Goal: Use online tool/utility

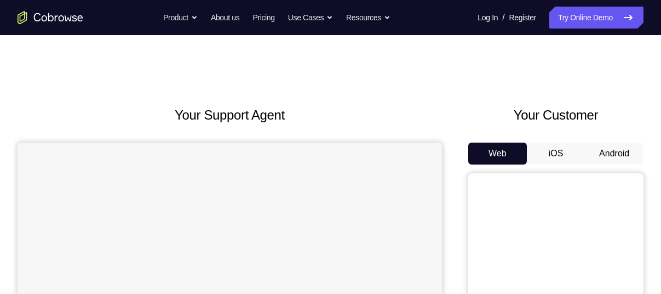
click at [606, 155] on button "Android" at bounding box center [614, 153] width 59 height 22
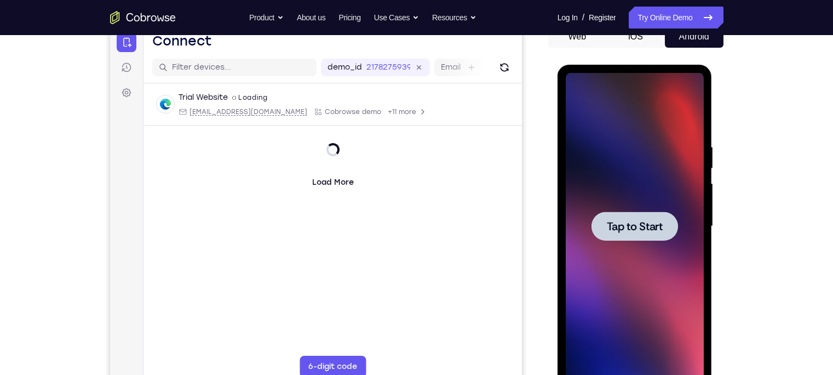
drag, startPoint x: 1164, startPoint y: 220, endPoint x: 559, endPoint y: 157, distance: 608.3
click at [559, 157] on div "Tap to Start" at bounding box center [634, 228] width 155 height 326
click at [617, 221] on span "Tap to Start" at bounding box center [635, 226] width 56 height 11
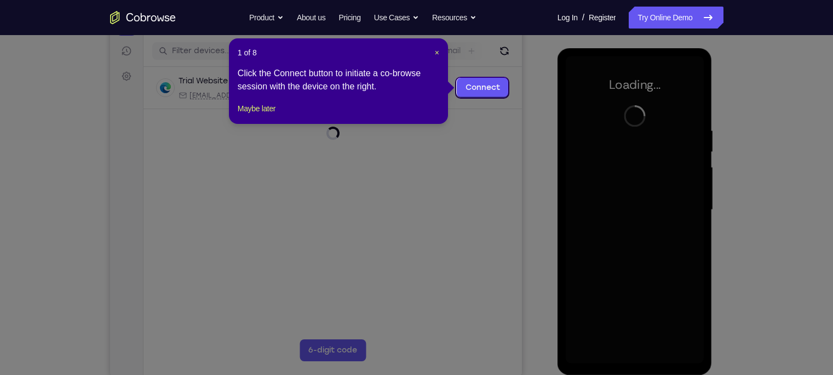
scroll to position [134, 0]
click at [435, 50] on span "×" at bounding box center [437, 52] width 4 height 9
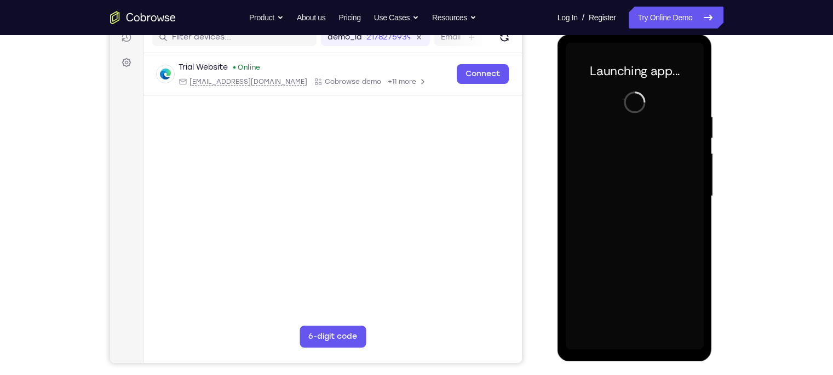
scroll to position [147, 0]
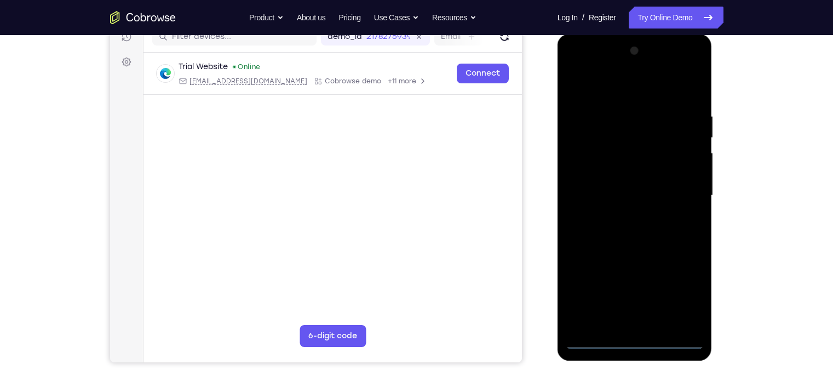
click at [634, 293] on div at bounding box center [635, 195] width 138 height 307
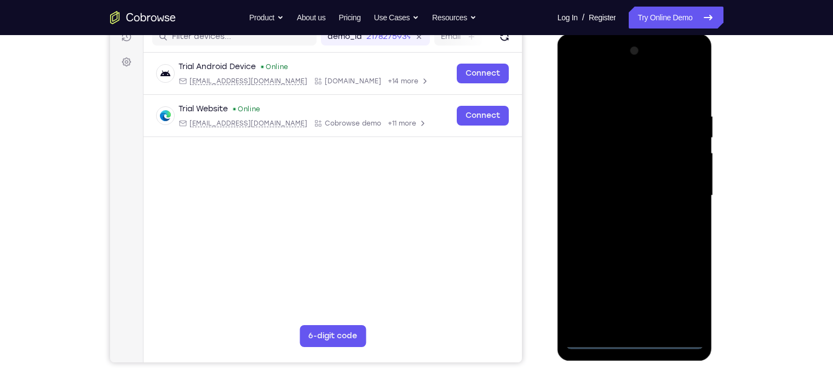
click at [635, 293] on div at bounding box center [635, 195] width 138 height 307
click at [660, 293] on div at bounding box center [635, 195] width 138 height 307
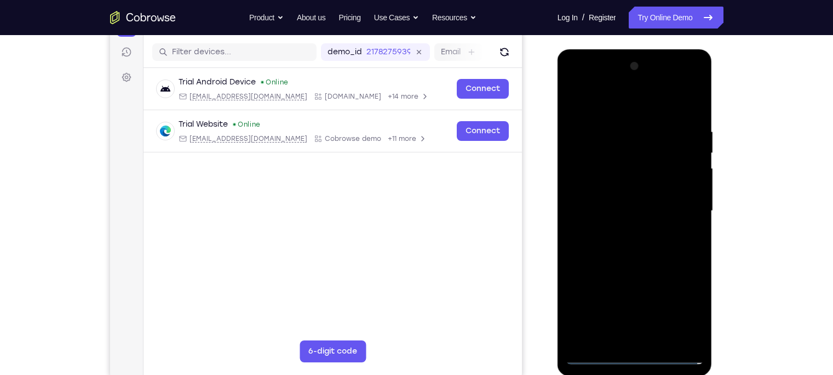
scroll to position [131, 0]
click at [585, 111] on div at bounding box center [635, 211] width 138 height 307
click at [660, 208] on div at bounding box center [635, 211] width 138 height 307
click at [618, 226] on div at bounding box center [635, 211] width 138 height 307
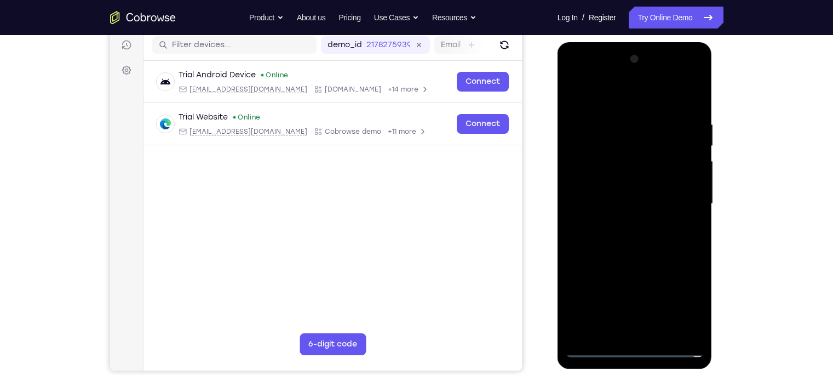
scroll to position [142, 0]
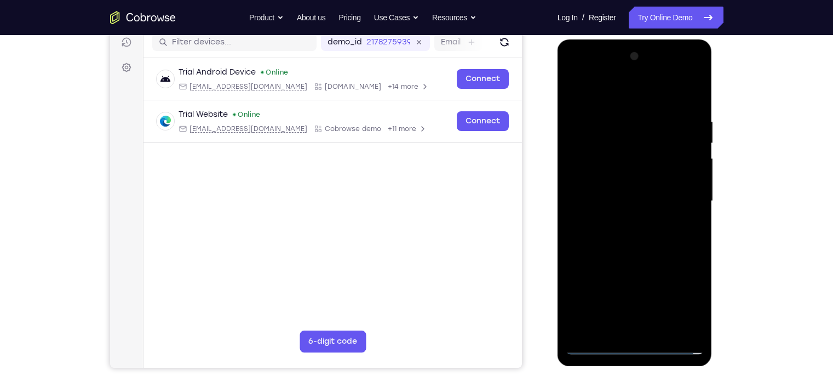
click at [623, 189] on div at bounding box center [635, 201] width 138 height 307
click at [637, 172] on div at bounding box center [635, 201] width 138 height 307
click at [636, 204] on div at bounding box center [635, 201] width 138 height 307
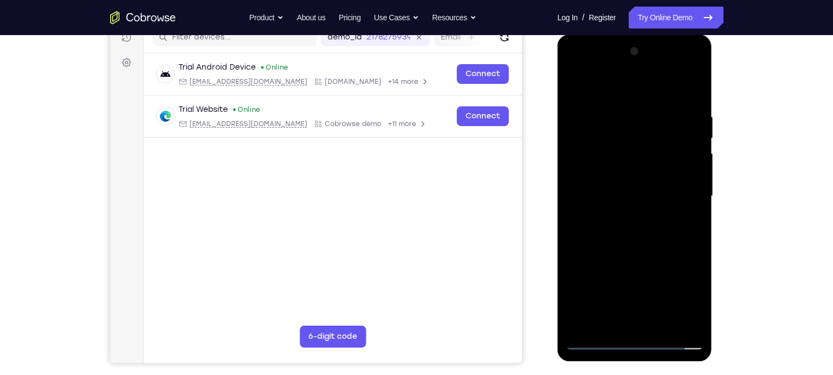
scroll to position [145, 0]
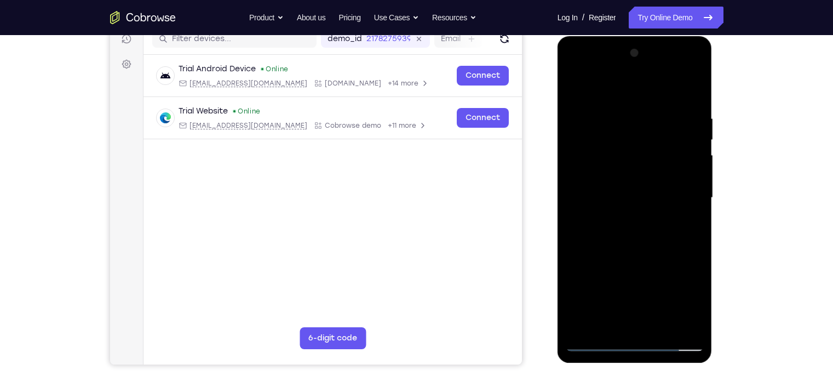
click at [660, 107] on div at bounding box center [635, 197] width 138 height 307
drag, startPoint x: 598, startPoint y: 95, endPoint x: 705, endPoint y: 87, distance: 107.1
click at [660, 87] on div at bounding box center [634, 199] width 155 height 326
click at [660, 100] on div at bounding box center [635, 197] width 138 height 307
click at [660, 88] on div at bounding box center [635, 197] width 138 height 307
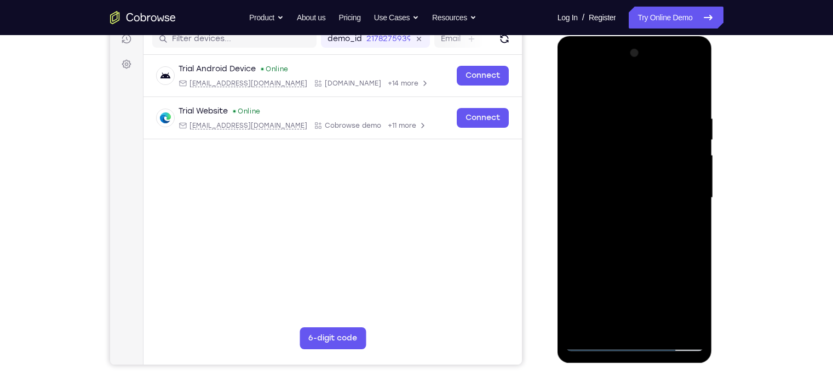
click at [595, 147] on div at bounding box center [635, 197] width 138 height 307
click at [591, 182] on div at bounding box center [635, 197] width 138 height 307
click at [602, 186] on div at bounding box center [635, 197] width 138 height 307
click at [575, 86] on div at bounding box center [635, 197] width 138 height 307
click at [574, 86] on div at bounding box center [635, 197] width 138 height 307
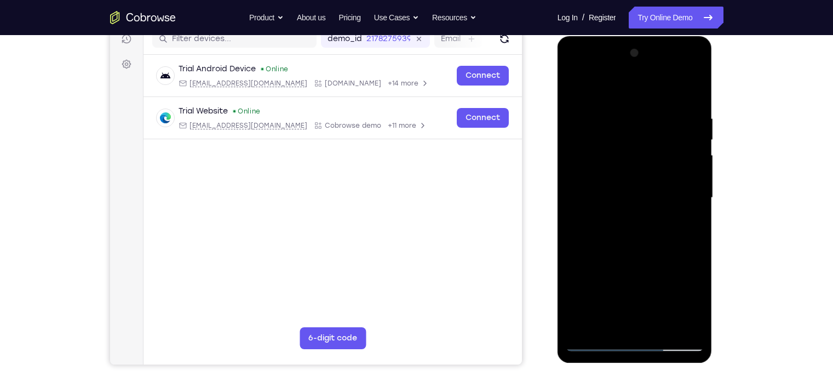
click at [596, 166] on div at bounding box center [635, 197] width 138 height 307
click at [578, 88] on div at bounding box center [635, 197] width 138 height 307
click at [652, 111] on div at bounding box center [635, 197] width 138 height 307
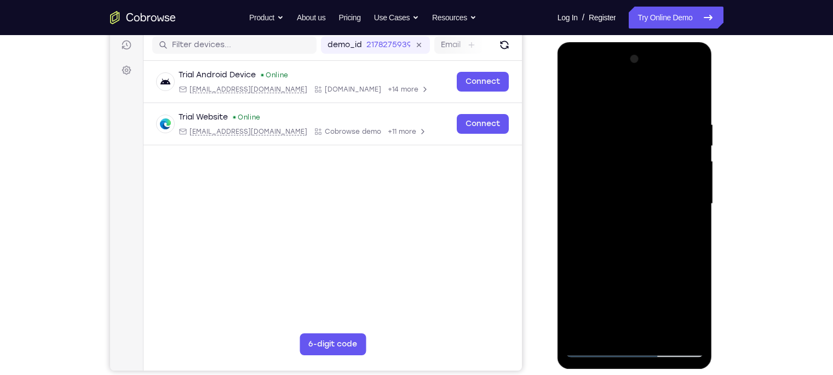
scroll to position [137, 0]
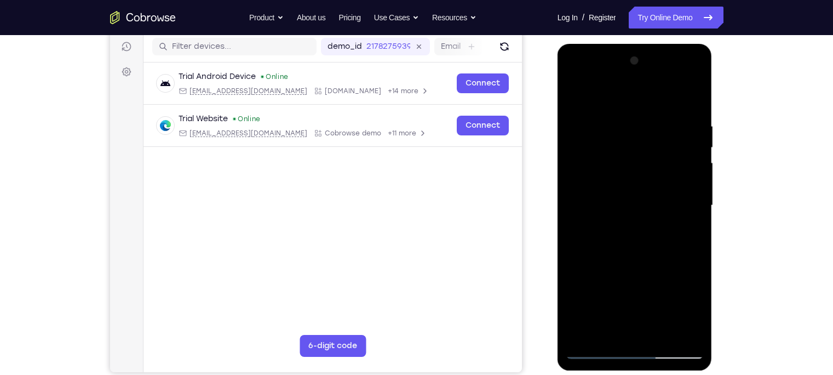
click at [660, 95] on div at bounding box center [635, 205] width 138 height 307
click at [624, 125] on div at bounding box center [635, 205] width 138 height 307
click at [660, 103] on div at bounding box center [635, 205] width 138 height 307
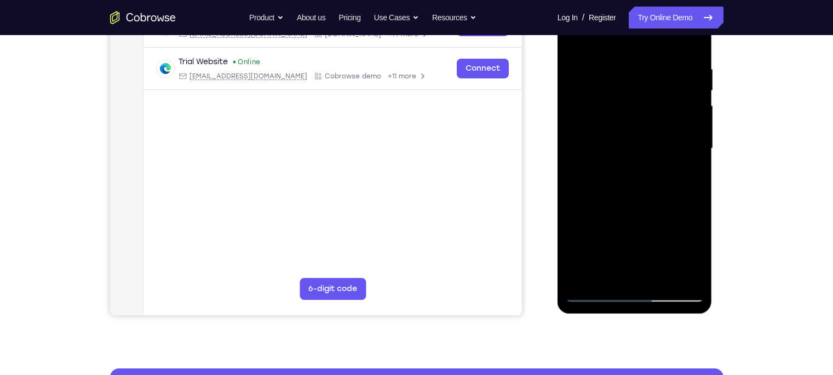
scroll to position [194, 0]
click at [660, 57] on div at bounding box center [635, 148] width 138 height 307
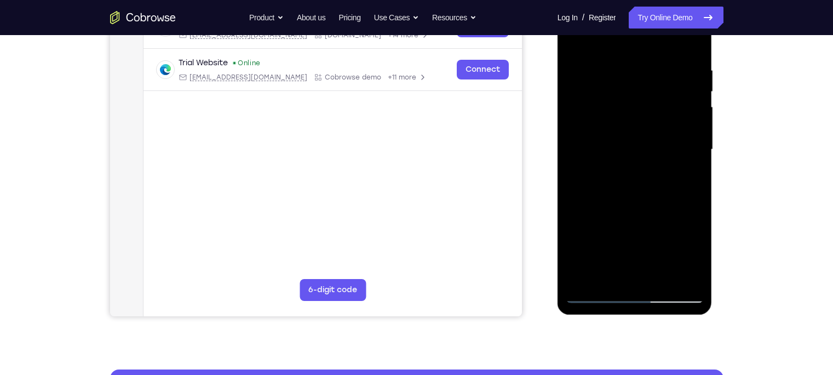
scroll to position [193, 0]
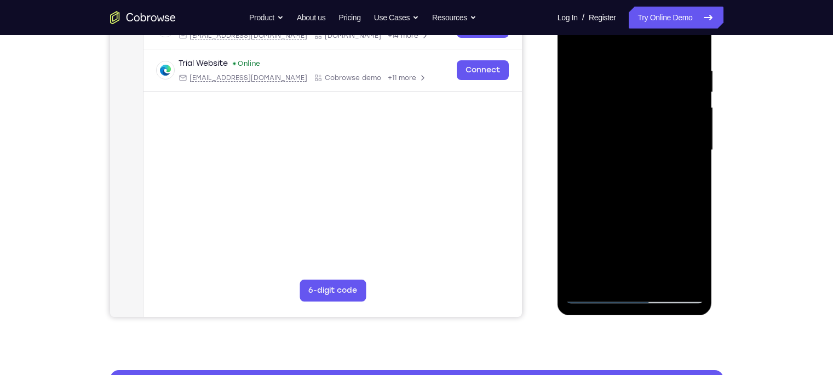
click at [596, 292] on div at bounding box center [635, 150] width 138 height 307
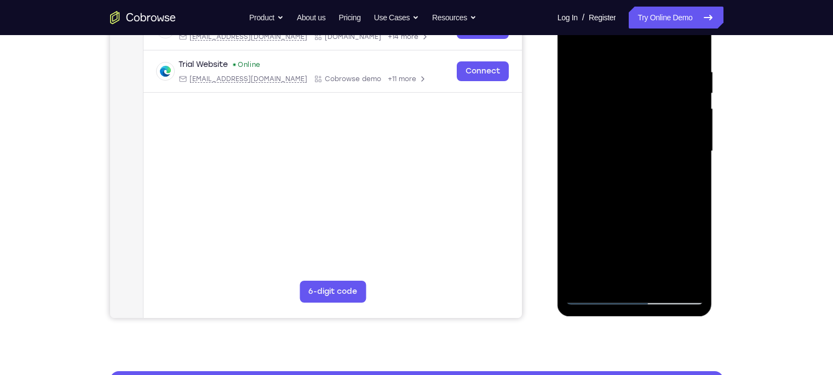
click at [659, 278] on div at bounding box center [635, 151] width 138 height 307
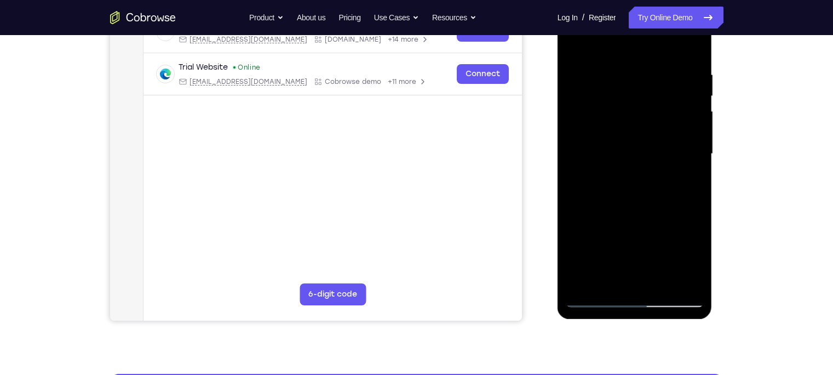
scroll to position [188, 0]
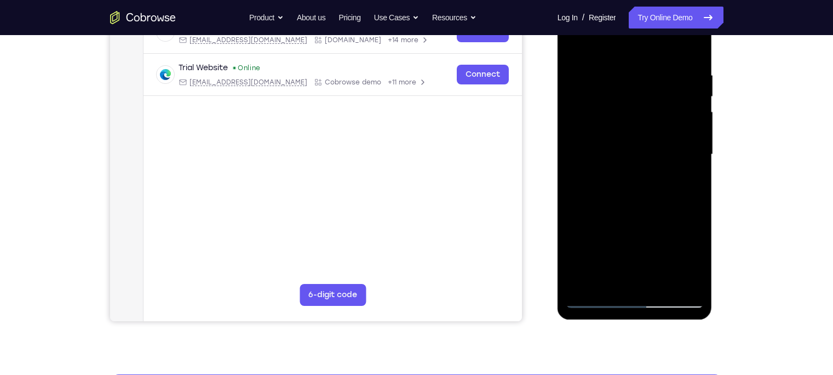
click at [640, 211] on div at bounding box center [635, 154] width 138 height 307
click at [660, 130] on div at bounding box center [635, 154] width 138 height 307
click at [575, 46] on div at bounding box center [635, 154] width 138 height 307
drag, startPoint x: 686, startPoint y: 105, endPoint x: 620, endPoint y: 117, distance: 67.4
click at [620, 117] on div at bounding box center [635, 154] width 138 height 307
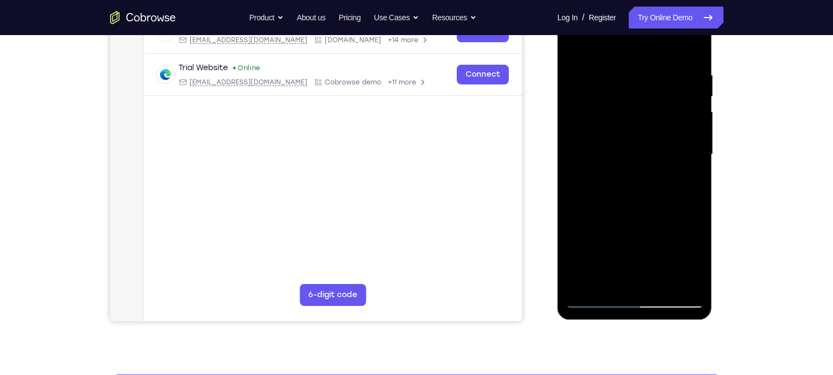
drag, startPoint x: 666, startPoint y: 105, endPoint x: 566, endPoint y: 110, distance: 99.8
click at [566, 110] on div at bounding box center [635, 154] width 138 height 307
drag, startPoint x: 671, startPoint y: 103, endPoint x: 582, endPoint y: 117, distance: 90.8
click at [582, 117] on div at bounding box center [635, 154] width 138 height 307
drag, startPoint x: 667, startPoint y: 93, endPoint x: 582, endPoint y: 120, distance: 89.4
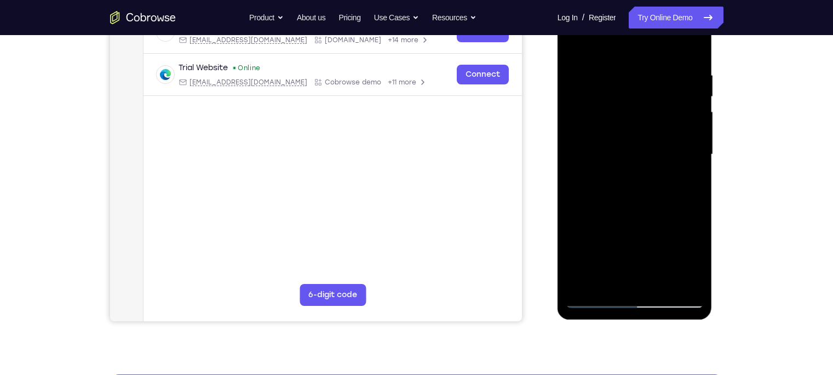
click at [582, 120] on div at bounding box center [635, 154] width 138 height 307
click at [617, 254] on div at bounding box center [635, 154] width 138 height 307
click at [599, 293] on div at bounding box center [635, 154] width 138 height 307
drag, startPoint x: 590, startPoint y: 79, endPoint x: 617, endPoint y: 226, distance: 148.7
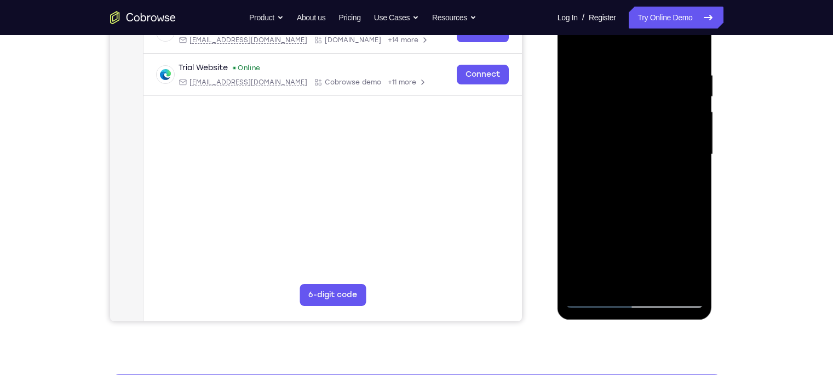
click at [617, 226] on div at bounding box center [635, 154] width 138 height 307
click at [574, 47] on div at bounding box center [635, 154] width 138 height 307
drag, startPoint x: 640, startPoint y: 249, endPoint x: 632, endPoint y: 162, distance: 86.9
click at [632, 162] on div at bounding box center [635, 154] width 138 height 307
click at [625, 206] on div at bounding box center [635, 154] width 138 height 307
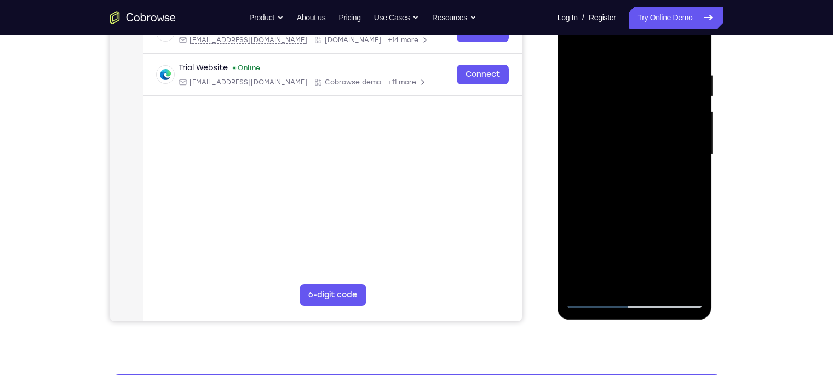
click at [606, 43] on div at bounding box center [635, 154] width 138 height 307
click at [604, 228] on div at bounding box center [635, 154] width 138 height 307
click at [574, 42] on div at bounding box center [635, 154] width 138 height 307
click at [590, 293] on div at bounding box center [635, 154] width 138 height 307
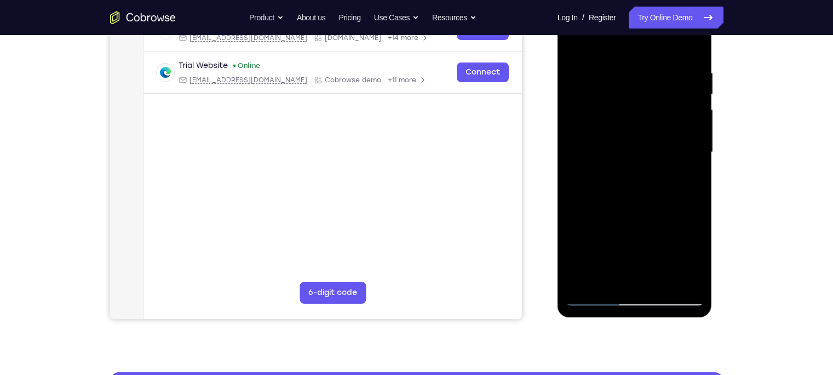
scroll to position [189, 0]
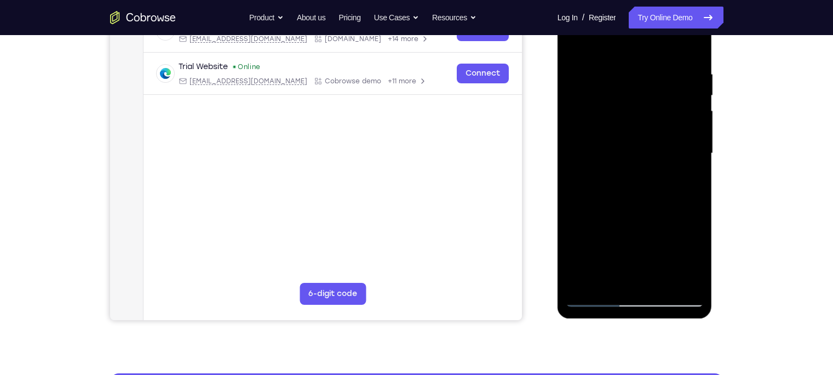
click at [591, 293] on div at bounding box center [635, 153] width 138 height 307
click at [618, 238] on div at bounding box center [635, 153] width 138 height 307
click at [593, 43] on div at bounding box center [635, 153] width 138 height 307
drag, startPoint x: 606, startPoint y: 239, endPoint x: 605, endPoint y: 147, distance: 91.5
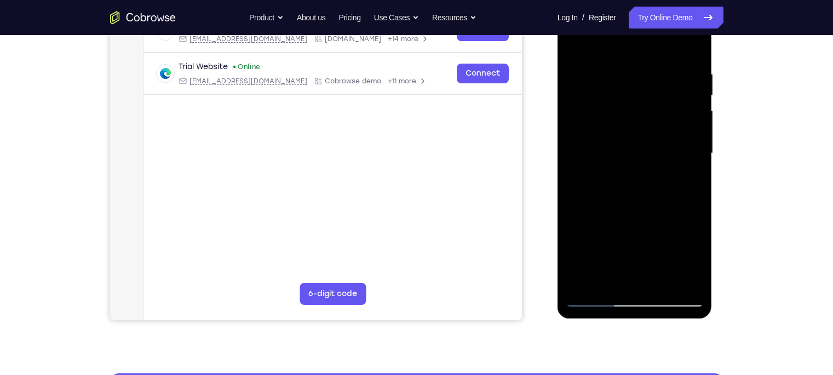
click at [605, 147] on div at bounding box center [635, 153] width 138 height 307
click at [590, 239] on div at bounding box center [635, 153] width 138 height 307
drag, startPoint x: 633, startPoint y: 226, endPoint x: 628, endPoint y: 154, distance: 71.9
click at [628, 154] on div at bounding box center [635, 153] width 138 height 307
click at [635, 156] on div at bounding box center [635, 153] width 138 height 307
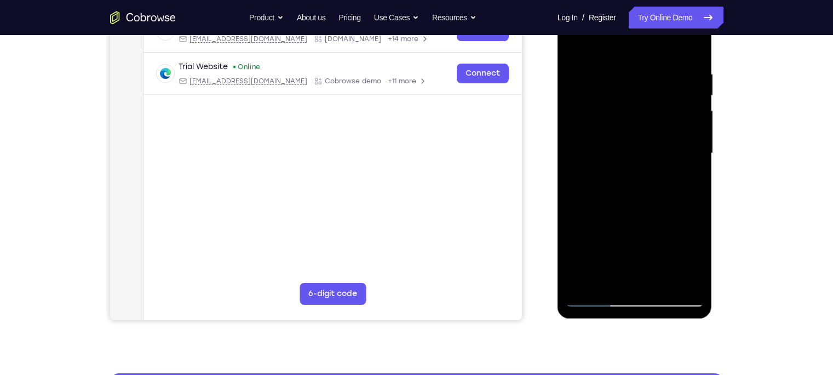
click at [660, 101] on div at bounding box center [635, 153] width 138 height 307
drag, startPoint x: 662, startPoint y: 226, endPoint x: 653, endPoint y: 272, distance: 46.8
click at [653, 272] on div at bounding box center [635, 153] width 138 height 307
click at [660, 159] on div at bounding box center [635, 153] width 138 height 307
click at [660, 160] on div at bounding box center [635, 153] width 138 height 307
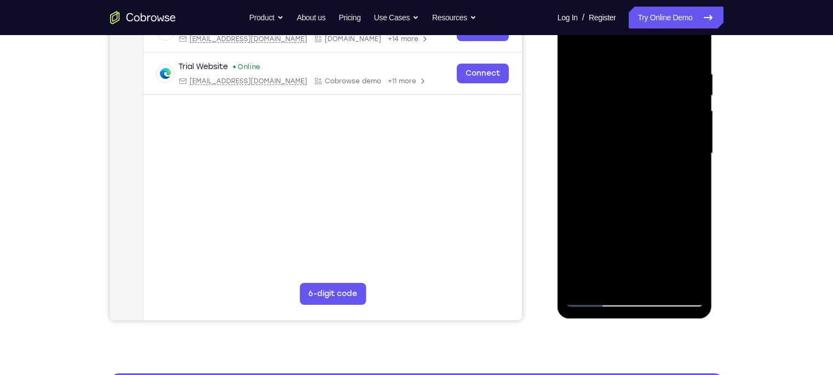
click at [574, 44] on div at bounding box center [635, 153] width 138 height 307
drag, startPoint x: 640, startPoint y: 104, endPoint x: 665, endPoint y: 331, distance: 228.6
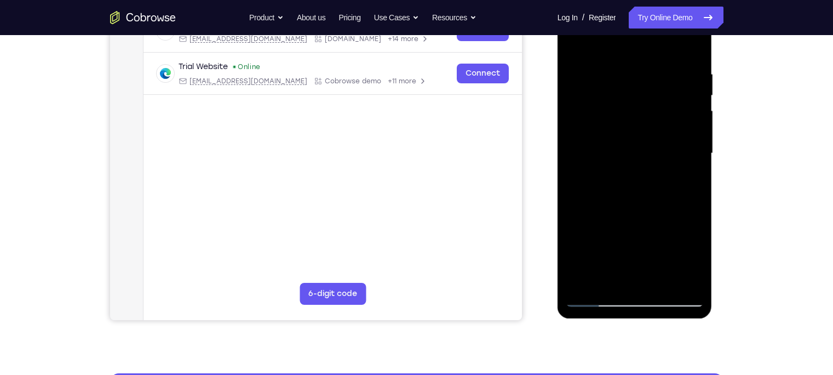
click at [660, 293] on html "Online web based iOS Simulators and Android Emulators. Run iPhone, iPad, Mobile…" at bounding box center [635, 156] width 156 height 329
click at [619, 64] on div at bounding box center [635, 153] width 138 height 307
click at [660, 48] on div at bounding box center [635, 153] width 138 height 307
click at [660, 66] on div at bounding box center [635, 153] width 138 height 307
click at [660, 91] on div at bounding box center [635, 153] width 138 height 307
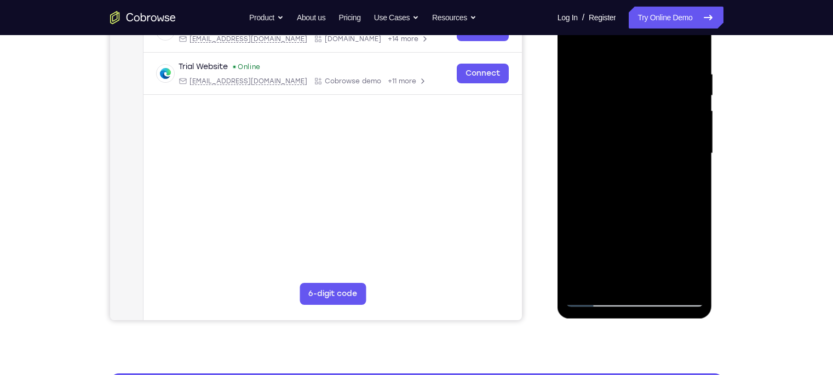
click at [660, 91] on div at bounding box center [635, 153] width 138 height 307
click at [660, 51] on div at bounding box center [635, 153] width 138 height 307
drag, startPoint x: 689, startPoint y: 51, endPoint x: 609, endPoint y: 66, distance: 81.2
click at [609, 66] on div at bounding box center [635, 153] width 138 height 307
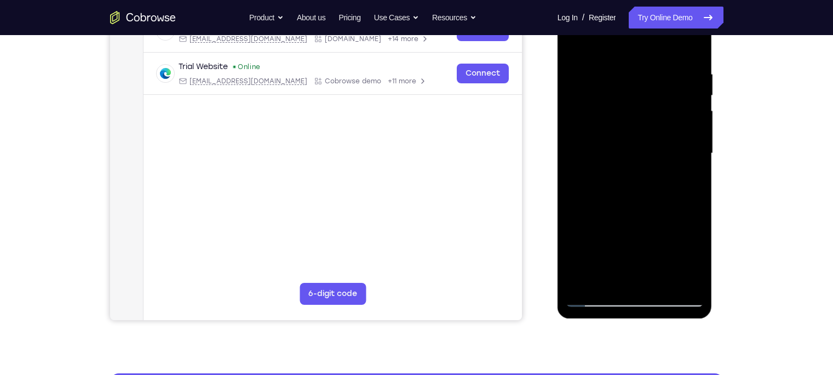
click at [645, 68] on div at bounding box center [635, 153] width 138 height 307
click at [660, 121] on div at bounding box center [635, 153] width 138 height 307
click at [660, 120] on div at bounding box center [635, 153] width 138 height 307
click at [660, 148] on div at bounding box center [635, 153] width 138 height 307
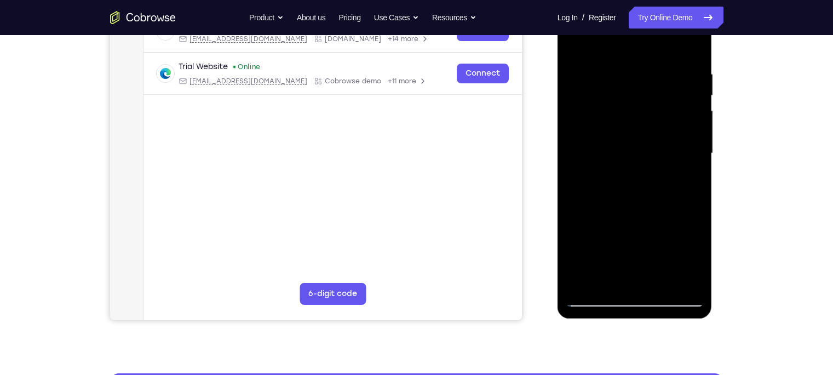
click at [660, 148] on div at bounding box center [635, 153] width 138 height 307
click at [660, 47] on div at bounding box center [635, 153] width 138 height 307
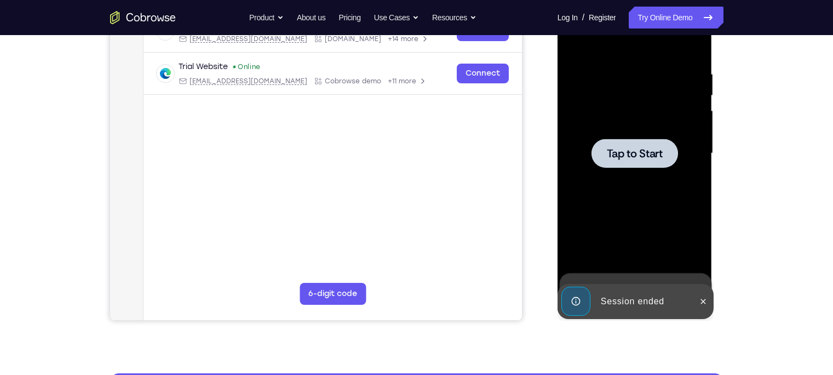
click at [613, 158] on span "Tap to Start" at bounding box center [635, 153] width 56 height 11
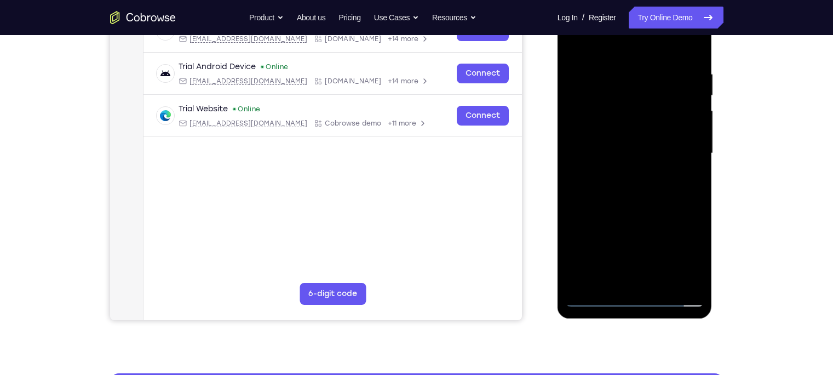
click at [643, 293] on div at bounding box center [635, 153] width 138 height 307
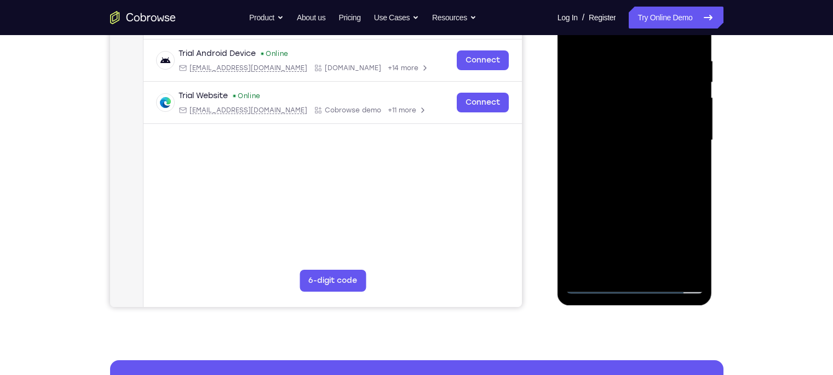
scroll to position [204, 0]
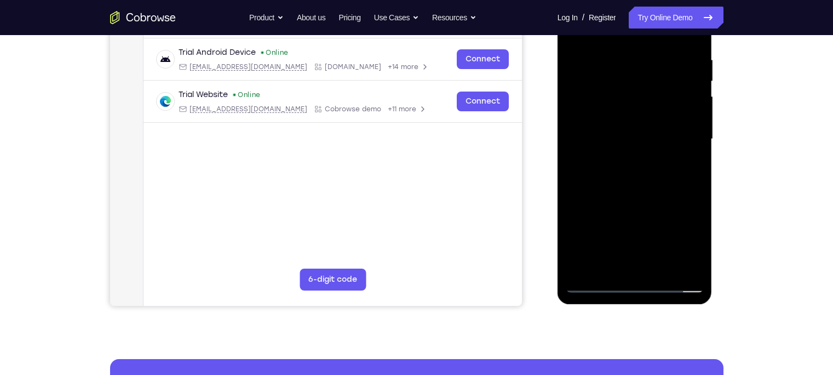
click at [660, 236] on div at bounding box center [635, 139] width 138 height 307
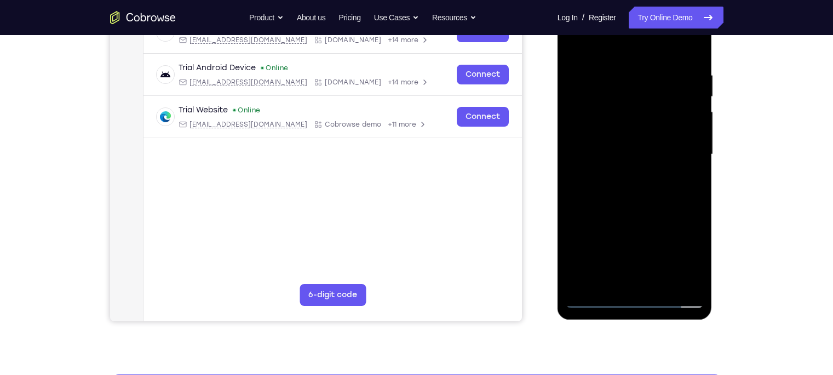
scroll to position [188, 0]
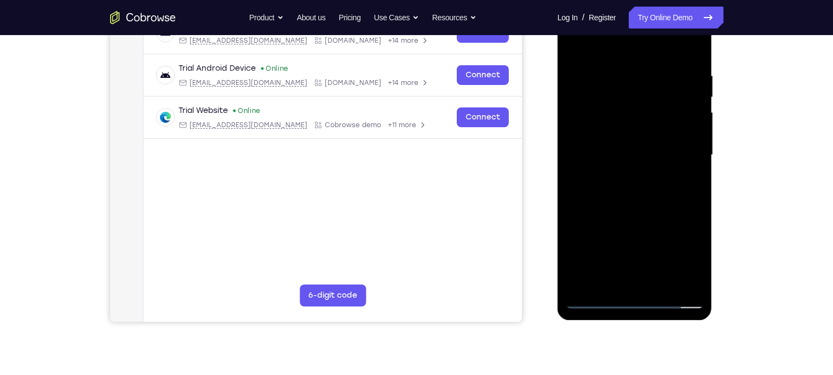
click at [621, 51] on div at bounding box center [635, 155] width 138 height 307
click at [660, 148] on div at bounding box center [635, 155] width 138 height 307
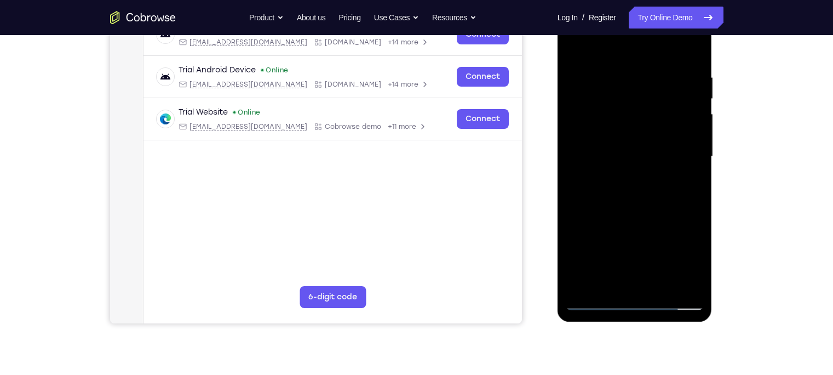
scroll to position [186, 0]
click at [623, 177] on div at bounding box center [635, 156] width 138 height 307
click at [631, 152] on div at bounding box center [635, 156] width 138 height 307
click at [645, 112] on div at bounding box center [635, 156] width 138 height 307
click at [639, 129] on div at bounding box center [635, 156] width 138 height 307
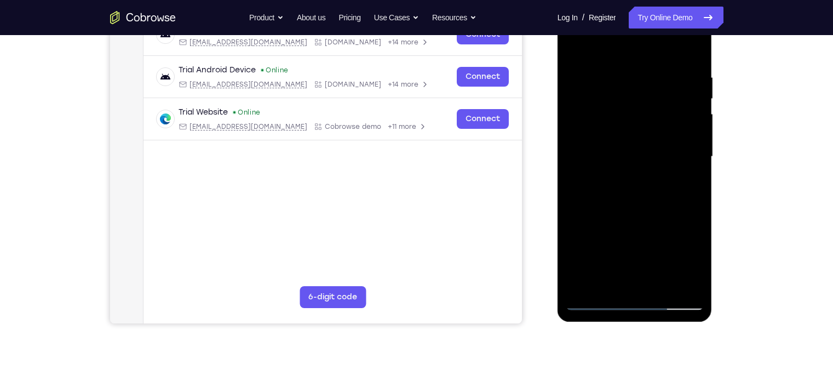
click at [636, 156] on div at bounding box center [635, 156] width 138 height 307
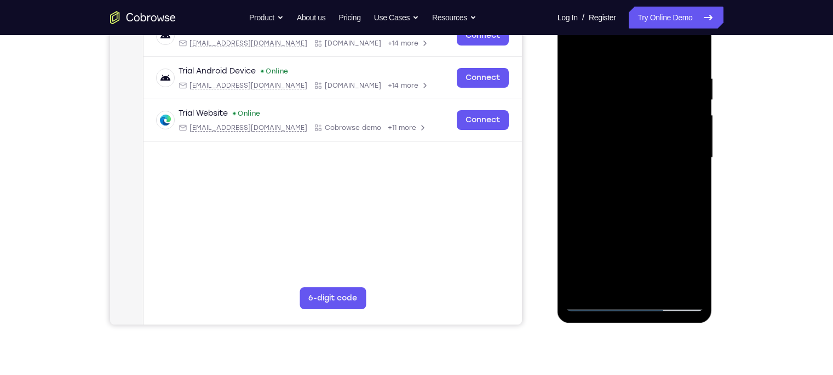
scroll to position [185, 0]
click at [660, 65] on div at bounding box center [635, 158] width 138 height 307
drag, startPoint x: 643, startPoint y: 216, endPoint x: 647, endPoint y: 260, distance: 43.4
click at [647, 260] on div at bounding box center [635, 158] width 138 height 307
click at [618, 75] on div at bounding box center [635, 158] width 138 height 307
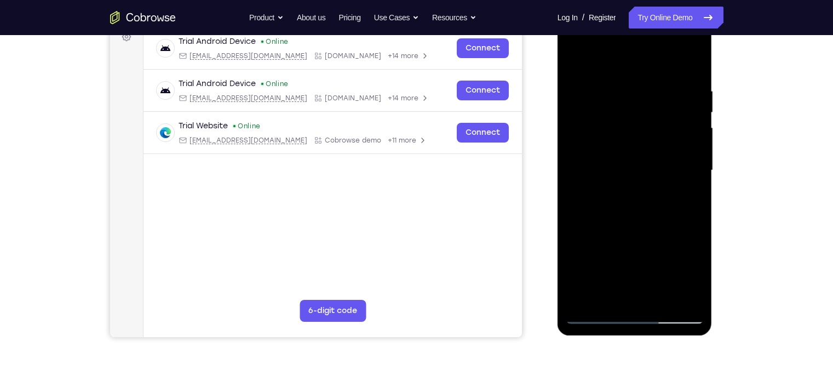
scroll to position [170, 0]
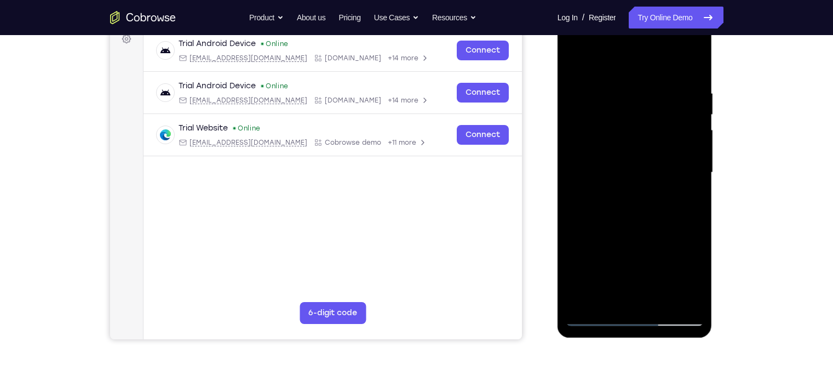
drag, startPoint x: 602, startPoint y: 69, endPoint x: 706, endPoint y: 60, distance: 105.0
click at [660, 60] on div at bounding box center [634, 174] width 155 height 326
click at [660, 114] on div at bounding box center [635, 172] width 138 height 307
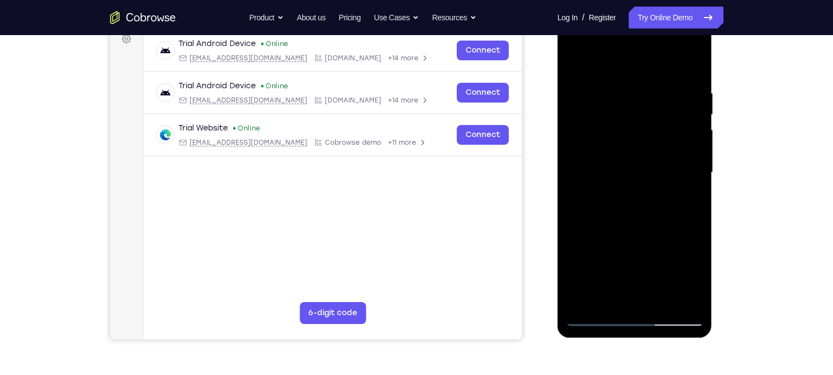
click at [660, 114] on div at bounding box center [635, 172] width 138 height 307
click at [587, 159] on div at bounding box center [635, 172] width 138 height 307
click at [660, 149] on div at bounding box center [635, 172] width 138 height 307
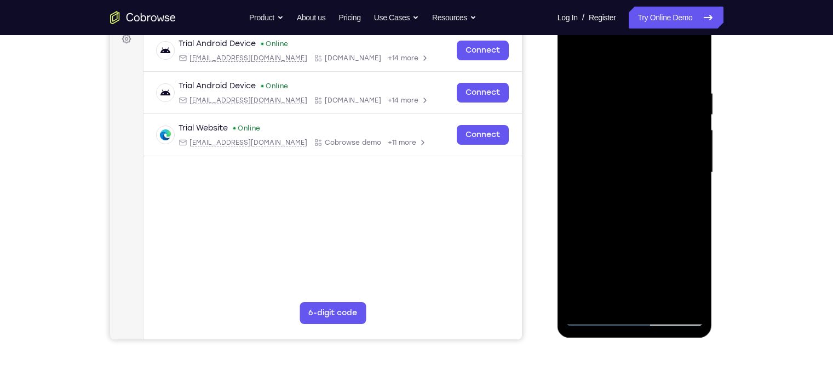
click at [660, 149] on div at bounding box center [635, 172] width 138 height 307
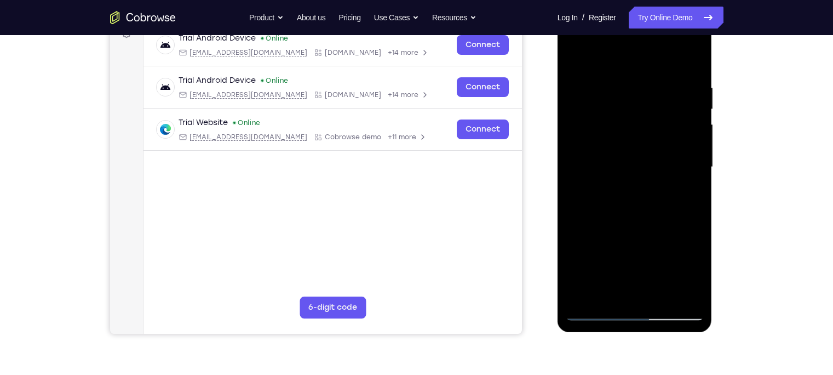
scroll to position [175, 0]
click at [660, 149] on div at bounding box center [635, 167] width 138 height 307
click at [660, 62] on div at bounding box center [635, 167] width 138 height 307
drag, startPoint x: 665, startPoint y: 216, endPoint x: 665, endPoint y: 69, distance: 147.3
click at [660, 69] on div at bounding box center [635, 167] width 138 height 307
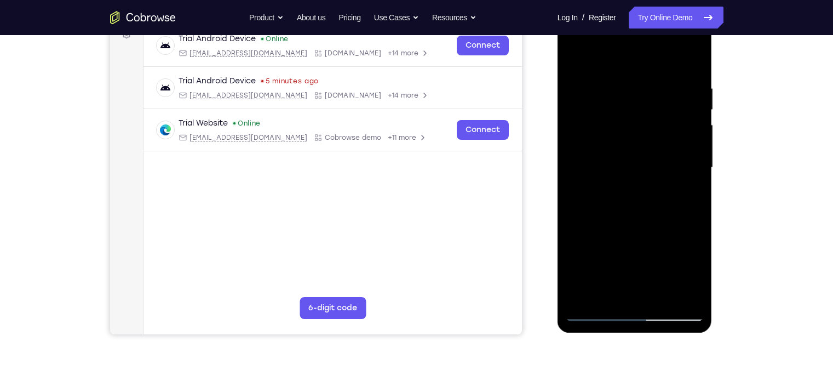
drag, startPoint x: 653, startPoint y: 239, endPoint x: 650, endPoint y: 51, distance: 187.3
click at [650, 51] on div at bounding box center [635, 167] width 138 height 307
drag, startPoint x: 655, startPoint y: 230, endPoint x: 655, endPoint y: 123, distance: 106.8
click at [655, 123] on div at bounding box center [635, 167] width 138 height 307
drag, startPoint x: 653, startPoint y: 243, endPoint x: 653, endPoint y: 107, distance: 135.8
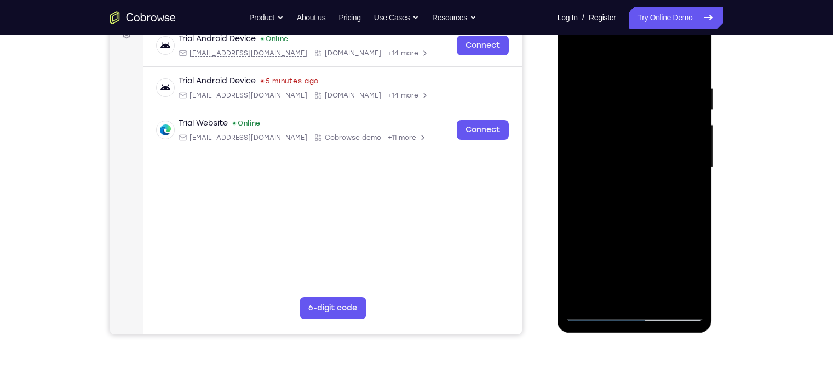
click at [653, 107] on div at bounding box center [635, 167] width 138 height 307
click at [613, 293] on div at bounding box center [635, 167] width 138 height 307
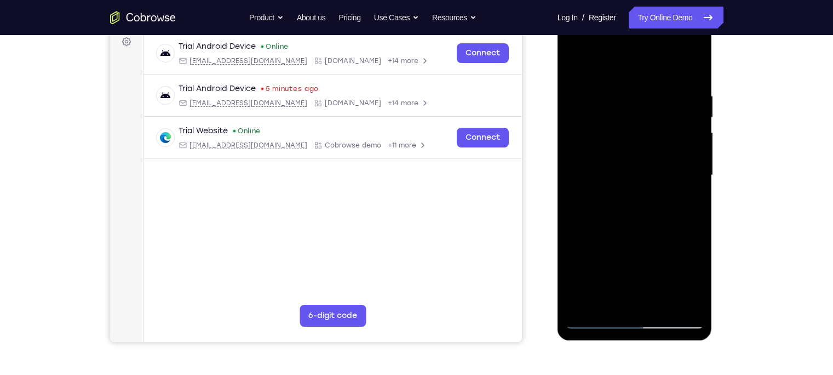
scroll to position [167, 0]
click at [595, 118] on div at bounding box center [635, 175] width 138 height 307
drag, startPoint x: 628, startPoint y: 92, endPoint x: 630, endPoint y: 216, distance: 124.3
click at [630, 216] on div at bounding box center [635, 175] width 138 height 307
drag, startPoint x: 644, startPoint y: 228, endPoint x: 651, endPoint y: 230, distance: 6.8
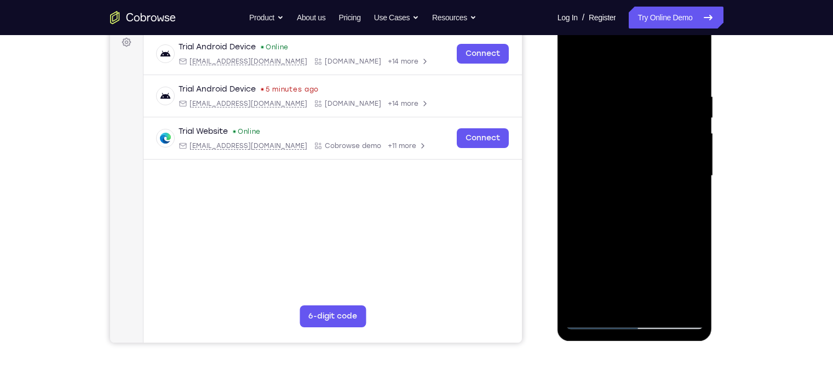
click at [651, 230] on div at bounding box center [635, 175] width 138 height 307
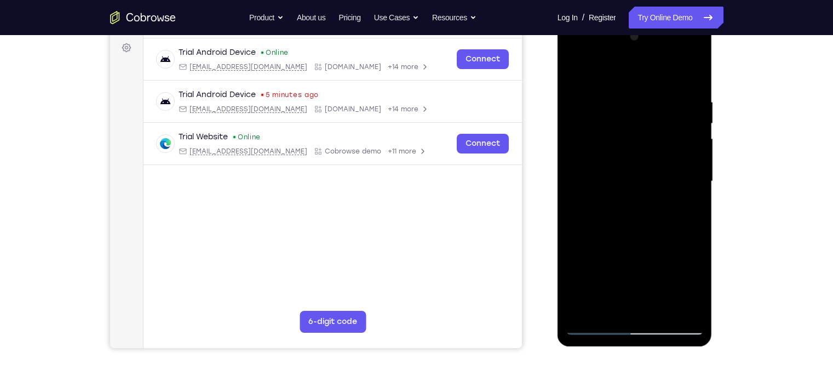
scroll to position [161, 0]
click at [594, 84] on div at bounding box center [635, 181] width 138 height 307
click at [576, 66] on div at bounding box center [635, 181] width 138 height 307
click at [637, 142] on div at bounding box center [635, 181] width 138 height 307
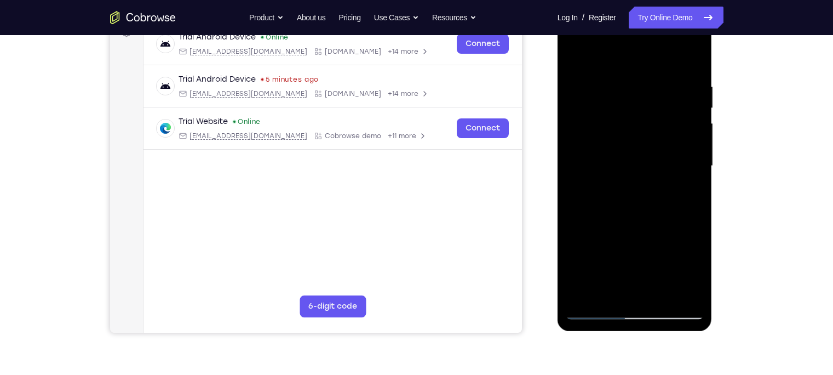
scroll to position [175, 0]
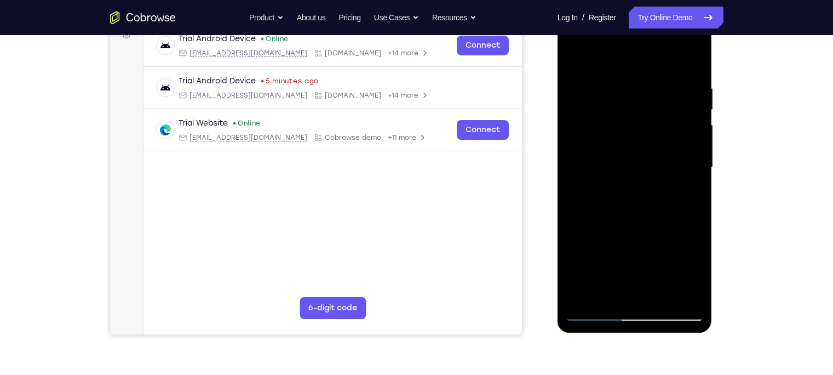
click at [594, 68] on div at bounding box center [635, 167] width 138 height 307
click at [593, 84] on div at bounding box center [635, 167] width 138 height 307
click at [660, 120] on div at bounding box center [635, 167] width 138 height 307
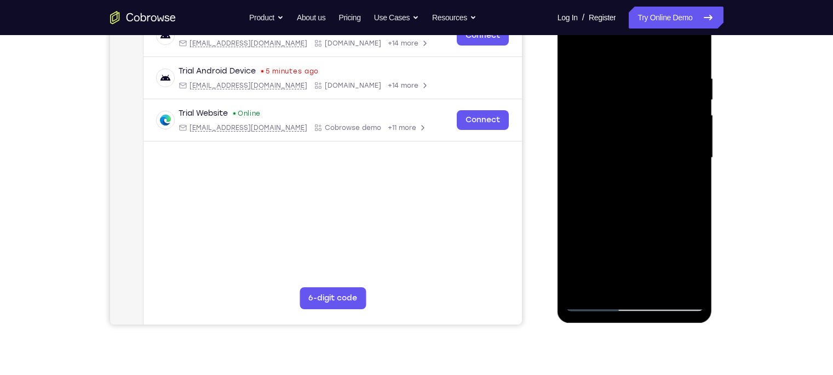
scroll to position [177, 0]
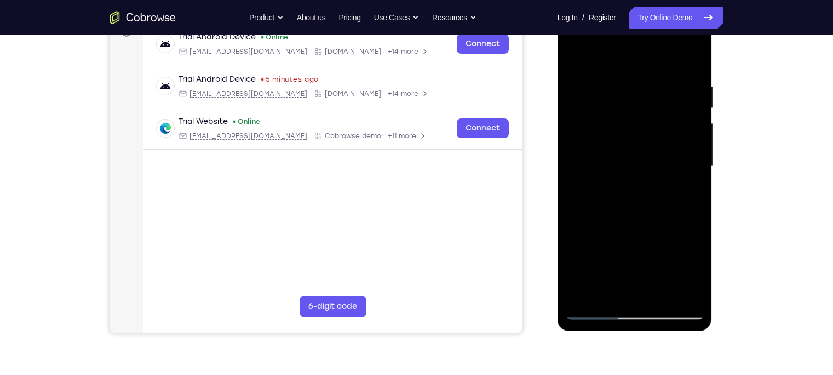
click at [660, 60] on div at bounding box center [635, 166] width 138 height 307
click at [574, 54] on div at bounding box center [635, 166] width 138 height 307
click at [572, 55] on div at bounding box center [635, 166] width 138 height 307
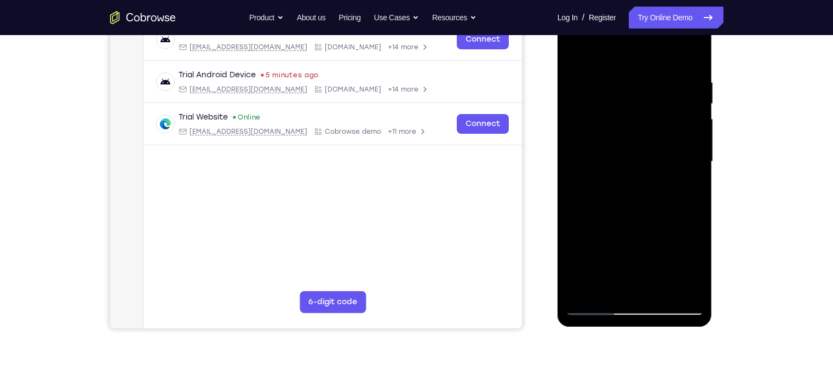
scroll to position [178, 0]
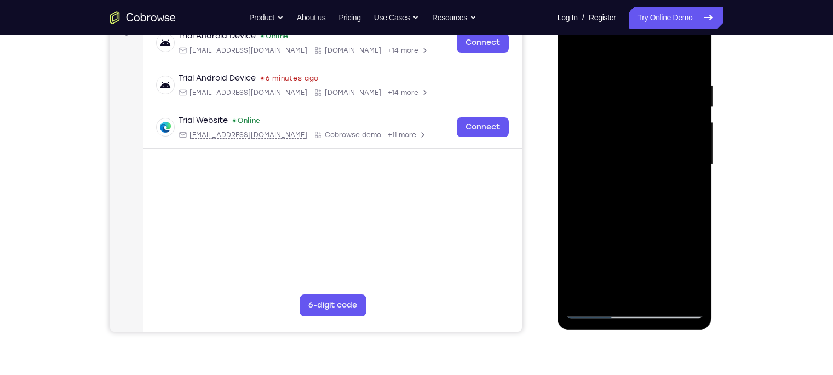
drag, startPoint x: 619, startPoint y: 170, endPoint x: 590, endPoint y: 40, distance: 133.0
click at [590, 40] on div at bounding box center [635, 164] width 138 height 307
drag, startPoint x: 623, startPoint y: 184, endPoint x: 621, endPoint y: 92, distance: 92.0
click at [621, 92] on div at bounding box center [635, 164] width 138 height 307
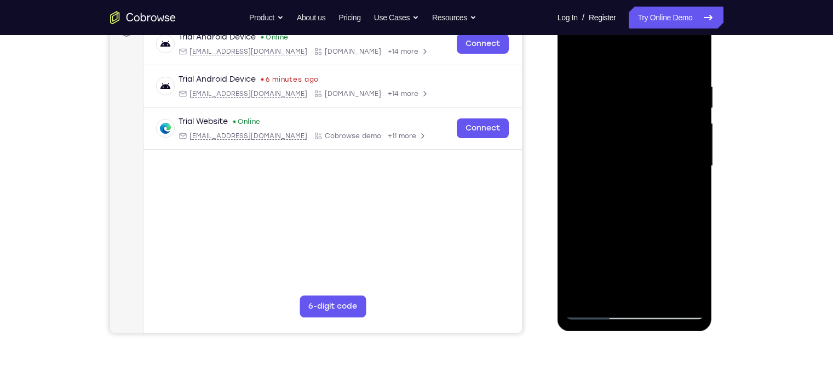
scroll to position [176, 0]
drag, startPoint x: 642, startPoint y: 199, endPoint x: 629, endPoint y: 78, distance: 121.1
click at [629, 78] on div at bounding box center [635, 166] width 138 height 307
click at [629, 72] on div at bounding box center [635, 166] width 138 height 307
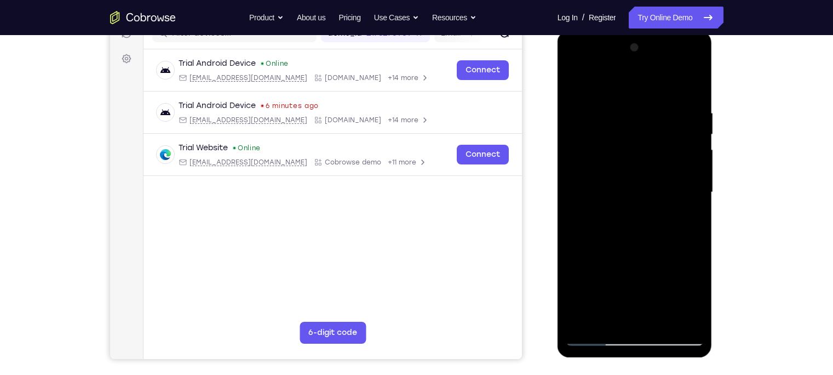
scroll to position [149, 0]
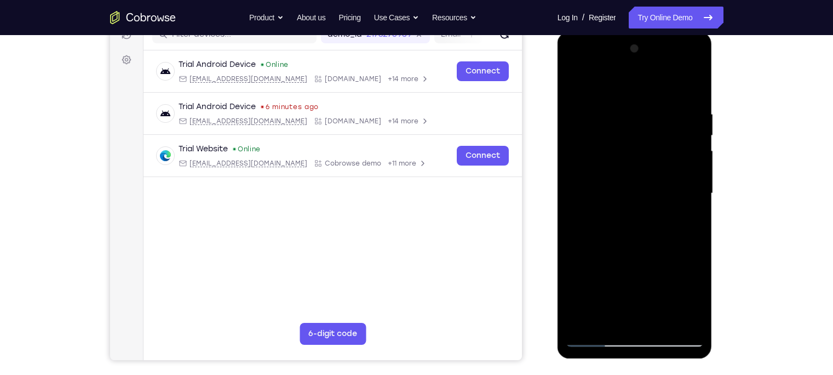
drag, startPoint x: 643, startPoint y: 139, endPoint x: 649, endPoint y: 244, distance: 104.8
click at [649, 244] on div at bounding box center [635, 193] width 138 height 307
click at [660, 197] on div at bounding box center [635, 193] width 138 height 307
drag, startPoint x: 630, startPoint y: 212, endPoint x: 616, endPoint y: 210, distance: 14.4
click at [616, 210] on div at bounding box center [635, 193] width 138 height 307
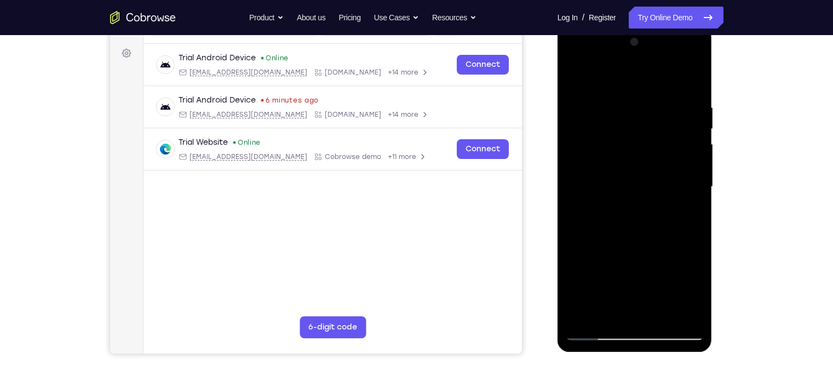
scroll to position [153, 0]
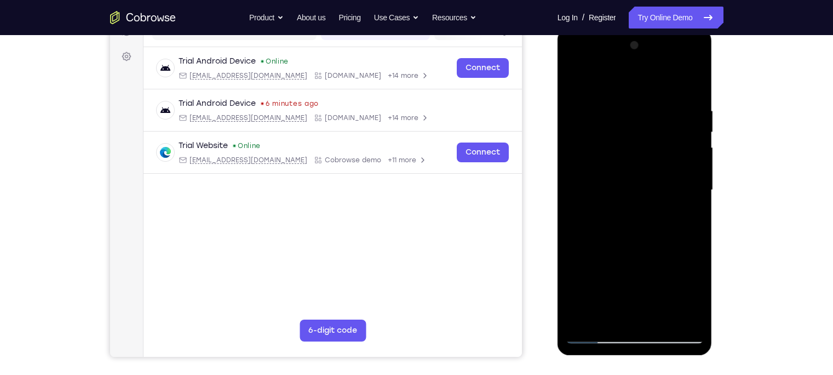
click at [660, 193] on div at bounding box center [635, 190] width 138 height 307
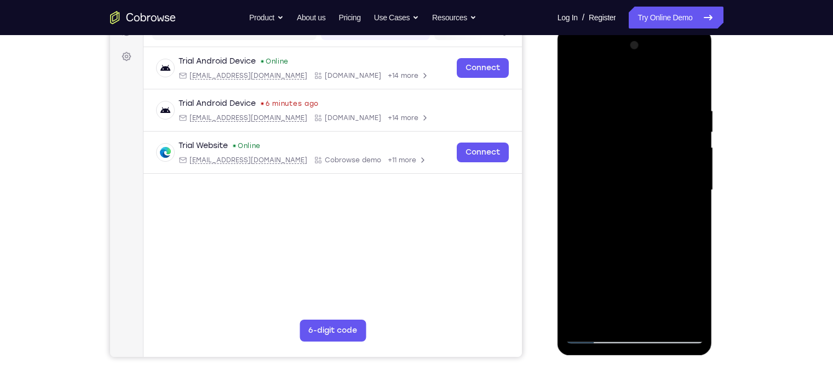
click at [576, 77] on div at bounding box center [635, 190] width 138 height 307
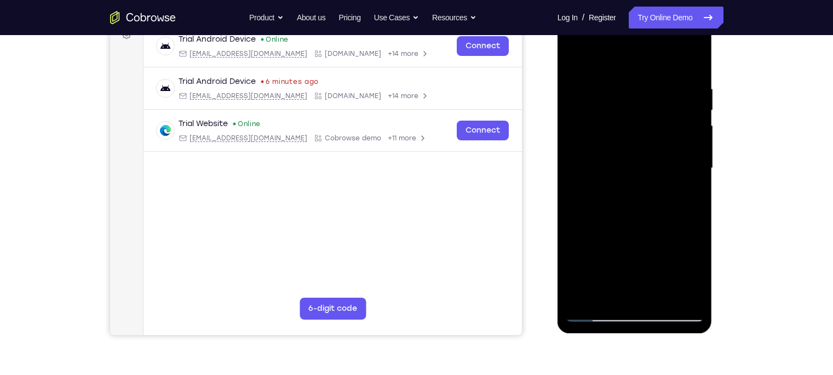
scroll to position [173, 0]
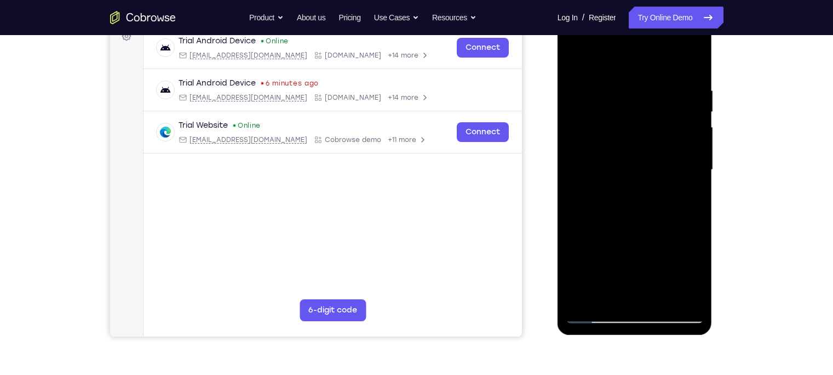
click at [590, 216] on div at bounding box center [635, 169] width 138 height 307
drag, startPoint x: 626, startPoint y: 234, endPoint x: 637, endPoint y: 288, distance: 54.9
click at [637, 288] on div at bounding box center [635, 169] width 138 height 307
drag, startPoint x: 651, startPoint y: 171, endPoint x: 650, endPoint y: 202, distance: 31.2
click at [650, 202] on div at bounding box center [635, 169] width 138 height 307
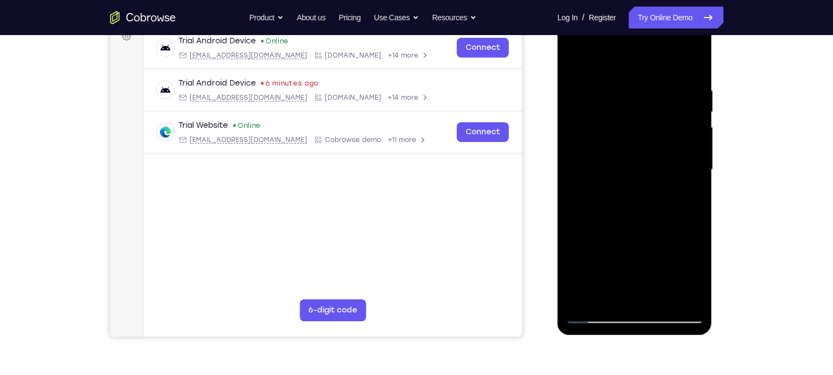
click at [660, 165] on div at bounding box center [635, 169] width 138 height 307
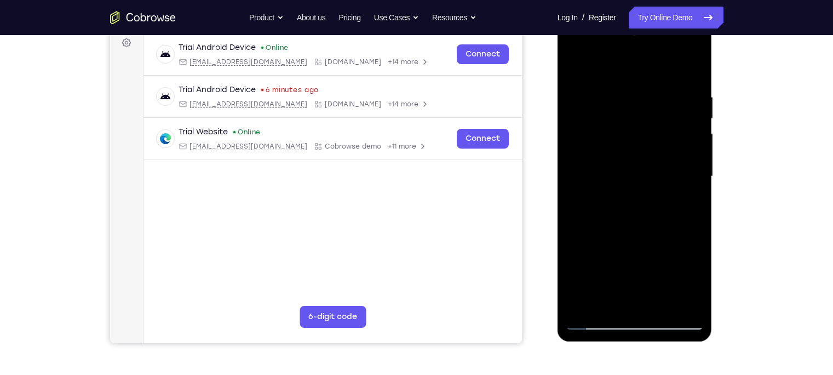
scroll to position [166, 0]
click at [660, 173] on div at bounding box center [635, 177] width 138 height 307
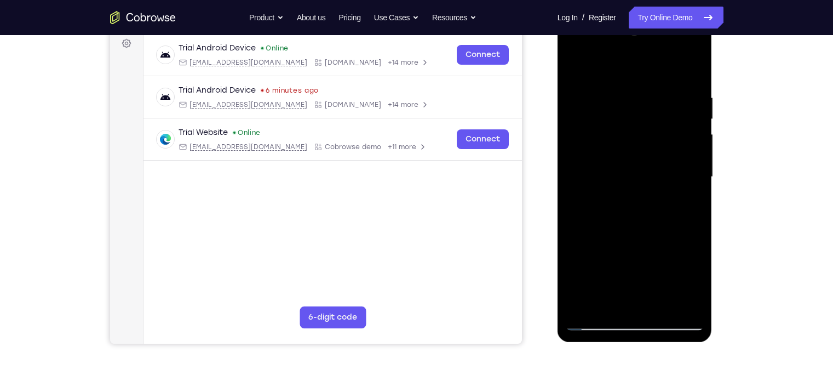
click at [660, 173] on div at bounding box center [635, 177] width 138 height 307
click at [660, 171] on div at bounding box center [635, 177] width 138 height 307
click at [603, 74] on div at bounding box center [635, 177] width 138 height 307
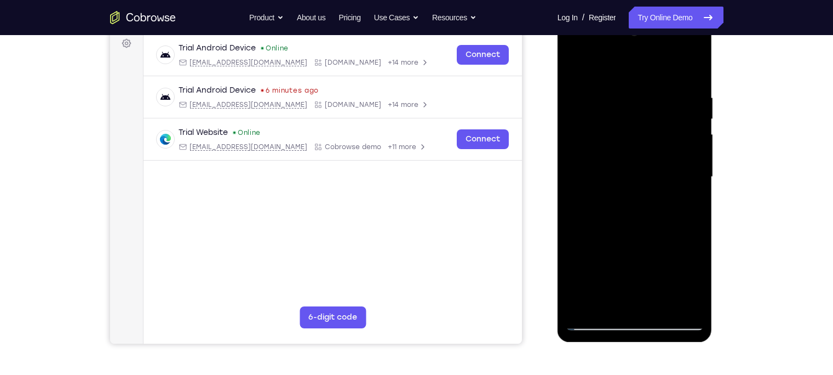
click at [596, 255] on div at bounding box center [635, 177] width 138 height 307
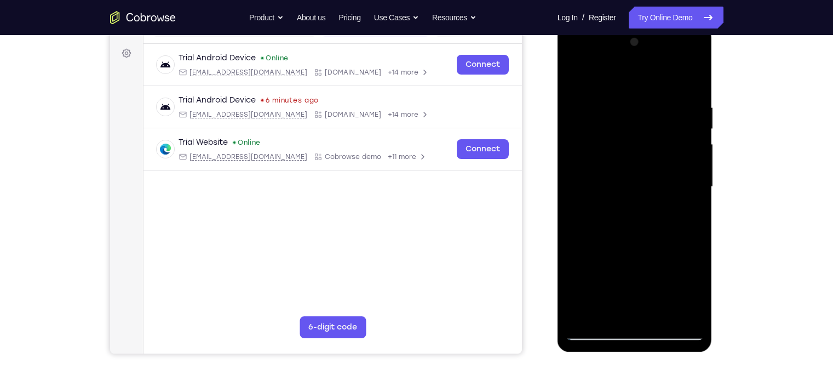
scroll to position [156, 0]
drag, startPoint x: 619, startPoint y: 176, endPoint x: 613, endPoint y: 242, distance: 66.0
click at [613, 242] on div at bounding box center [635, 187] width 138 height 307
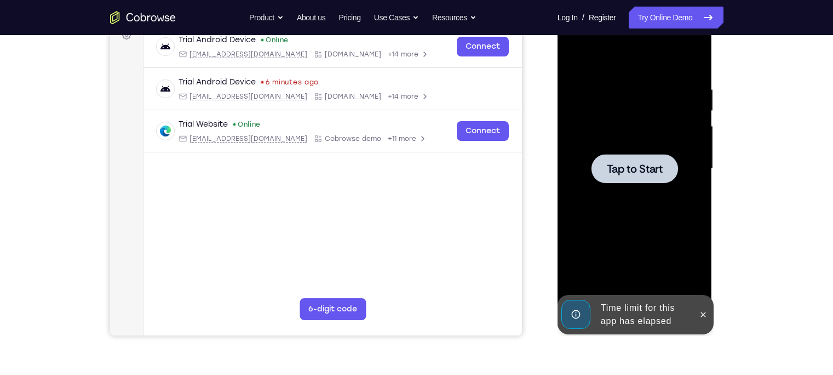
scroll to position [176, 0]
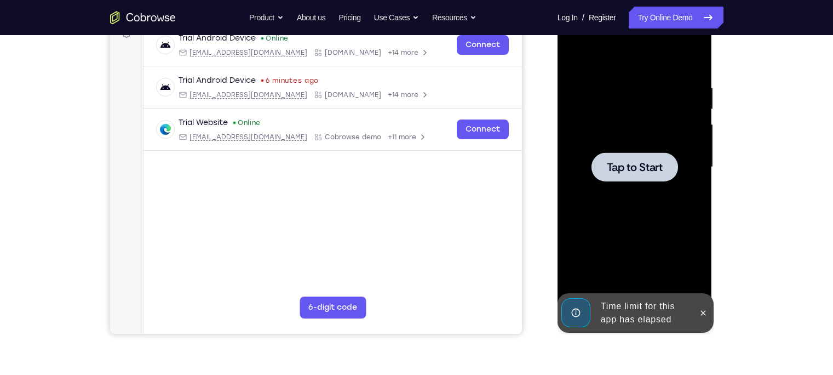
click at [625, 171] on span "Tap to Start" at bounding box center [635, 167] width 56 height 11
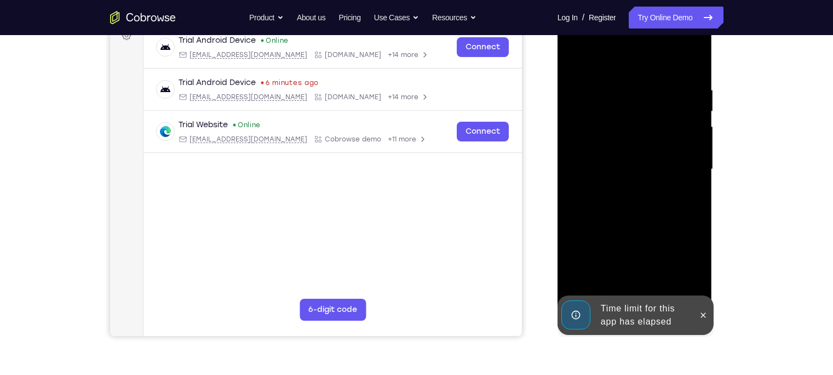
scroll to position [197, 0]
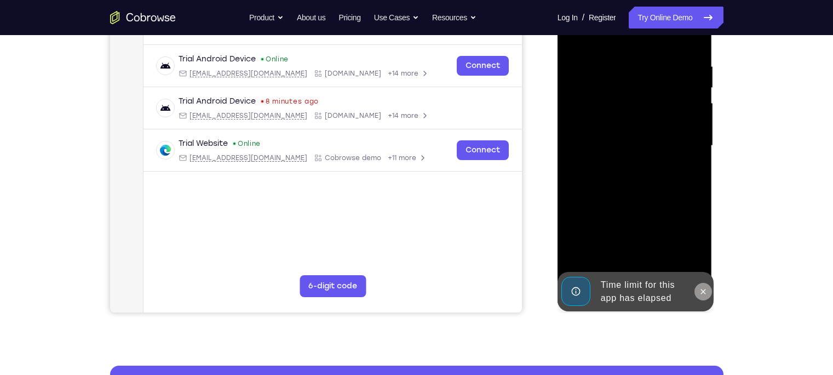
click at [660, 293] on icon at bounding box center [703, 291] width 9 height 9
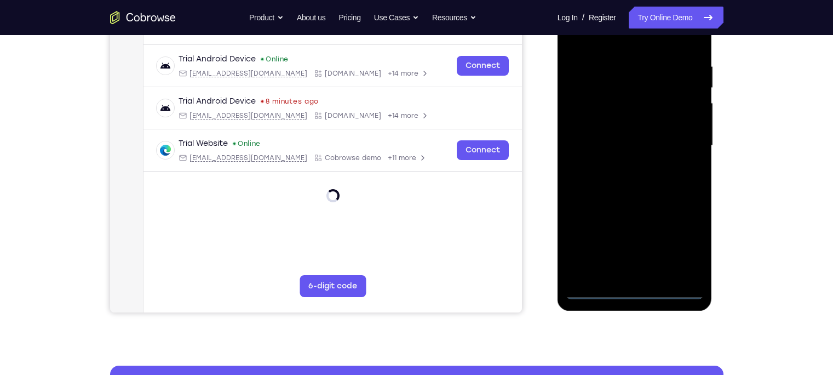
click at [637, 289] on div at bounding box center [635, 145] width 138 height 307
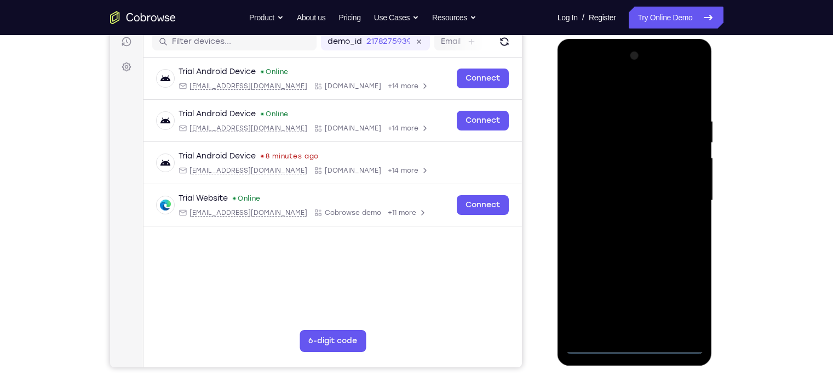
scroll to position [141, 0]
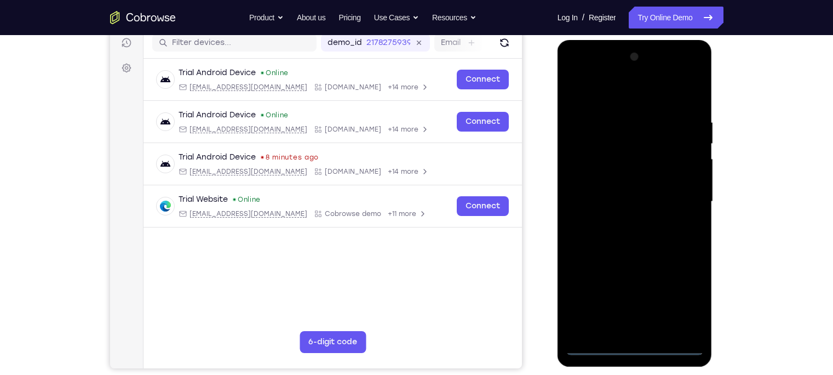
click at [660, 293] on div at bounding box center [635, 201] width 138 height 307
click at [605, 93] on div at bounding box center [635, 201] width 138 height 307
click at [660, 202] on div at bounding box center [635, 201] width 138 height 307
click at [623, 219] on div at bounding box center [635, 201] width 138 height 307
click at [643, 182] on div at bounding box center [635, 201] width 138 height 307
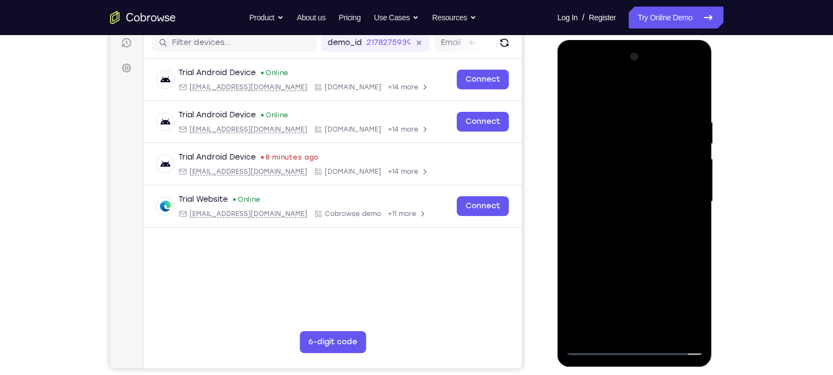
click at [652, 174] on div at bounding box center [635, 201] width 138 height 307
click at [636, 202] on div at bounding box center [635, 201] width 138 height 307
click at [660, 110] on div at bounding box center [635, 201] width 138 height 307
click at [626, 120] on div at bounding box center [635, 201] width 138 height 307
drag, startPoint x: 643, startPoint y: 85, endPoint x: 533, endPoint y: 99, distance: 110.9
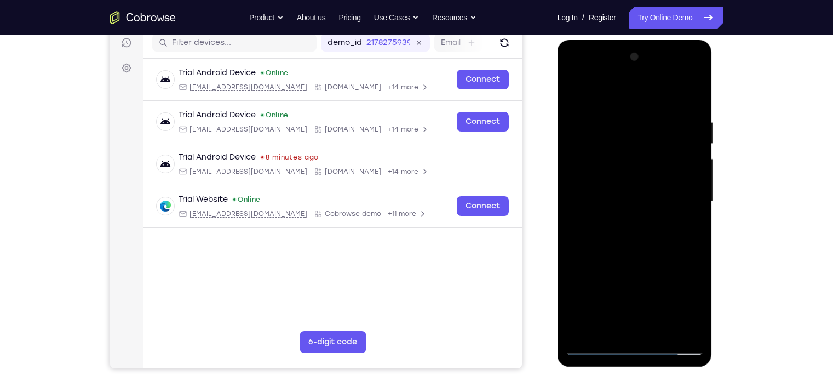
click at [557, 99] on html "Online web based iOS Simulators and Android Emulators. Run iPhone, iPad, Mobile…" at bounding box center [635, 204] width 156 height 329
click at [660, 93] on div at bounding box center [635, 201] width 138 height 307
click at [660, 118] on div at bounding box center [635, 201] width 138 height 307
click at [660, 93] on div at bounding box center [635, 201] width 138 height 307
drag, startPoint x: 664, startPoint y: 209, endPoint x: 646, endPoint y: 152, distance: 59.7
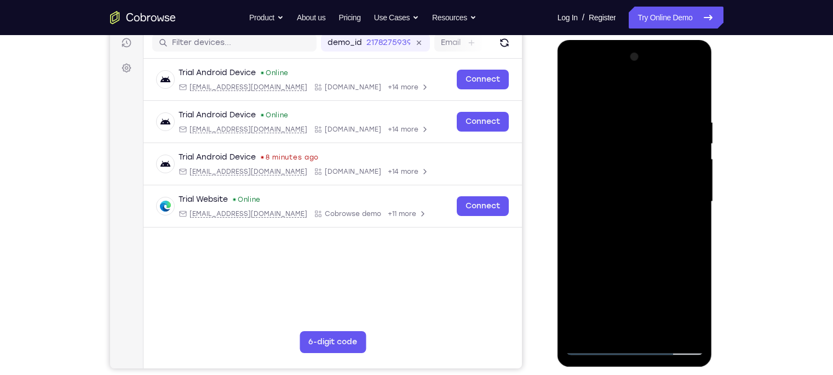
click at [646, 152] on div at bounding box center [635, 201] width 138 height 307
click at [610, 293] on div at bounding box center [635, 201] width 138 height 307
drag, startPoint x: 650, startPoint y: 251, endPoint x: 643, endPoint y: 227, distance: 25.0
click at [643, 227] on div at bounding box center [635, 201] width 138 height 307
drag, startPoint x: 647, startPoint y: 237, endPoint x: 630, endPoint y: 158, distance: 80.7
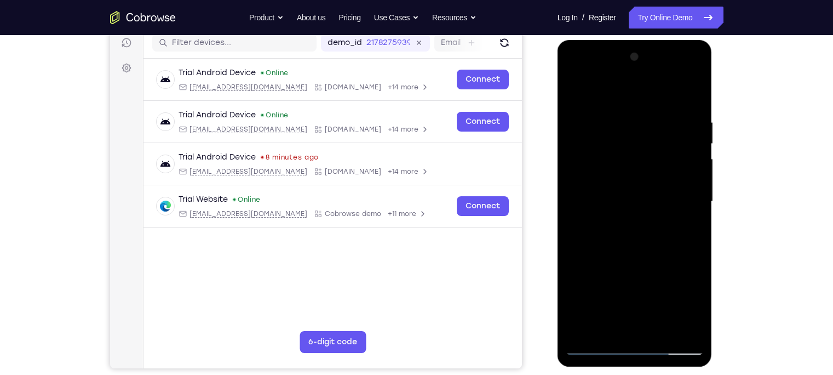
click at [630, 158] on div at bounding box center [635, 201] width 138 height 307
click at [590, 213] on div at bounding box center [635, 201] width 138 height 307
drag, startPoint x: 618, startPoint y: 136, endPoint x: 636, endPoint y: 284, distance: 149.4
click at [636, 284] on div at bounding box center [635, 201] width 138 height 307
drag, startPoint x: 609, startPoint y: 147, endPoint x: 624, endPoint y: 221, distance: 75.3
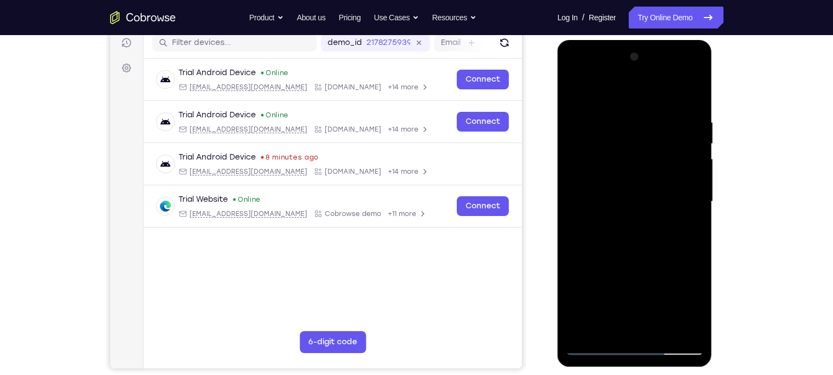
click at [624, 221] on div at bounding box center [635, 201] width 138 height 307
click at [599, 102] on div at bounding box center [635, 201] width 138 height 307
drag, startPoint x: 611, startPoint y: 284, endPoint x: 583, endPoint y: 124, distance: 162.4
click at [583, 124] on div at bounding box center [635, 201] width 138 height 307
click at [594, 293] on div at bounding box center [635, 201] width 138 height 307
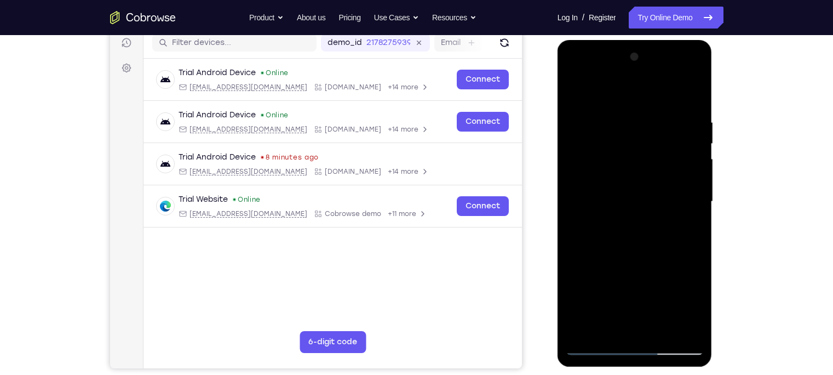
drag, startPoint x: 642, startPoint y: 229, endPoint x: 659, endPoint y: 322, distance: 94.0
click at [659, 293] on div at bounding box center [635, 201] width 138 height 307
drag, startPoint x: 635, startPoint y: 218, endPoint x: 610, endPoint y: 142, distance: 80.2
click at [610, 142] on div at bounding box center [635, 201] width 138 height 307
drag, startPoint x: 632, startPoint y: 245, endPoint x: 599, endPoint y: 78, distance: 170.3
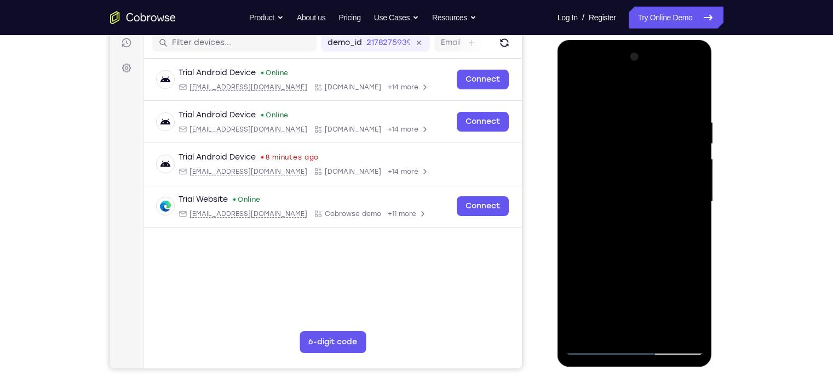
click at [599, 78] on div at bounding box center [635, 201] width 138 height 307
drag, startPoint x: 631, startPoint y: 215, endPoint x: 602, endPoint y: 118, distance: 101.3
click at [602, 118] on div at bounding box center [635, 201] width 138 height 307
drag, startPoint x: 630, startPoint y: 251, endPoint x: 607, endPoint y: 168, distance: 86.5
click at [607, 168] on div at bounding box center [635, 201] width 138 height 307
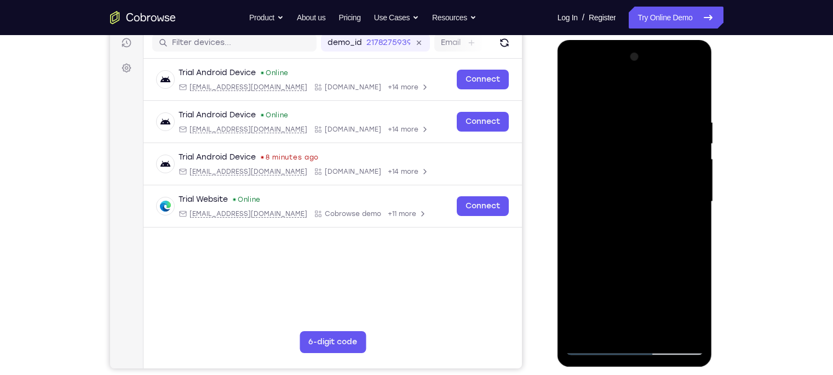
click at [594, 126] on div at bounding box center [635, 201] width 138 height 307
click at [591, 174] on div at bounding box center [635, 201] width 138 height 307
drag, startPoint x: 614, startPoint y: 157, endPoint x: 628, endPoint y: 214, distance: 59.1
click at [628, 214] on div at bounding box center [635, 201] width 138 height 307
click at [591, 293] on div at bounding box center [635, 201] width 138 height 307
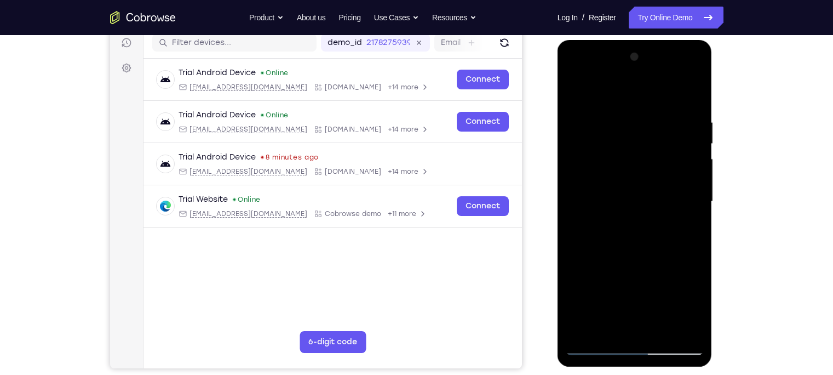
click at [591, 293] on div at bounding box center [635, 201] width 138 height 307
drag, startPoint x: 633, startPoint y: 273, endPoint x: 621, endPoint y: 128, distance: 146.2
click at [621, 128] on div at bounding box center [635, 201] width 138 height 307
drag, startPoint x: 645, startPoint y: 206, endPoint x: 625, endPoint y: 82, distance: 125.8
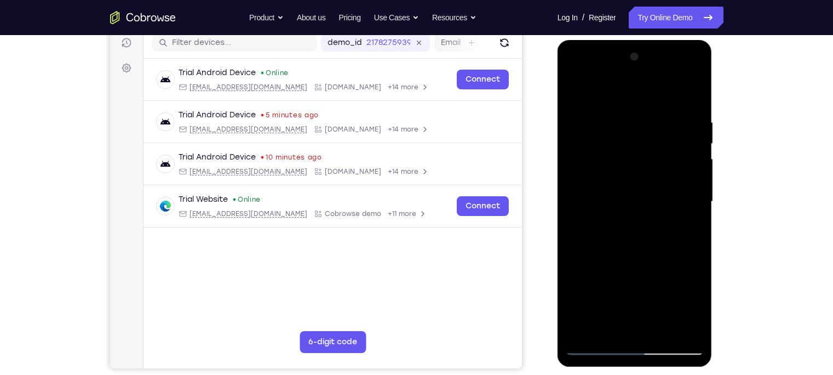
click at [625, 82] on div at bounding box center [635, 201] width 138 height 307
drag, startPoint x: 676, startPoint y: 259, endPoint x: 655, endPoint y: 163, distance: 98.6
click at [655, 163] on div at bounding box center [635, 201] width 138 height 307
click at [593, 161] on div at bounding box center [635, 201] width 138 height 307
drag, startPoint x: 643, startPoint y: 172, endPoint x: 603, endPoint y: 50, distance: 128.8
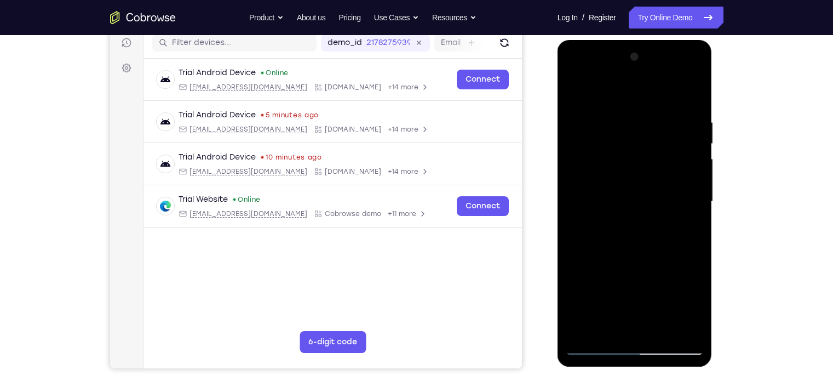
click at [603, 50] on div at bounding box center [635, 201] width 138 height 307
drag, startPoint x: 637, startPoint y: 215, endPoint x: 614, endPoint y: 91, distance: 125.3
click at [614, 91] on div at bounding box center [635, 201] width 138 height 307
drag, startPoint x: 648, startPoint y: 245, endPoint x: 636, endPoint y: 133, distance: 112.4
click at [636, 133] on div at bounding box center [635, 201] width 138 height 307
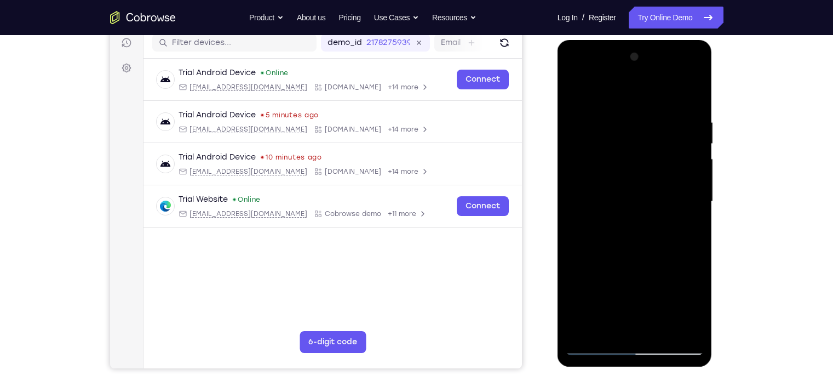
drag, startPoint x: 644, startPoint y: 261, endPoint x: 631, endPoint y: 227, distance: 36.2
click at [631, 227] on div at bounding box center [635, 201] width 138 height 307
click at [660, 174] on div at bounding box center [635, 201] width 138 height 307
click at [591, 293] on div at bounding box center [635, 201] width 138 height 307
drag, startPoint x: 640, startPoint y: 241, endPoint x: 628, endPoint y: 153, distance: 89.5
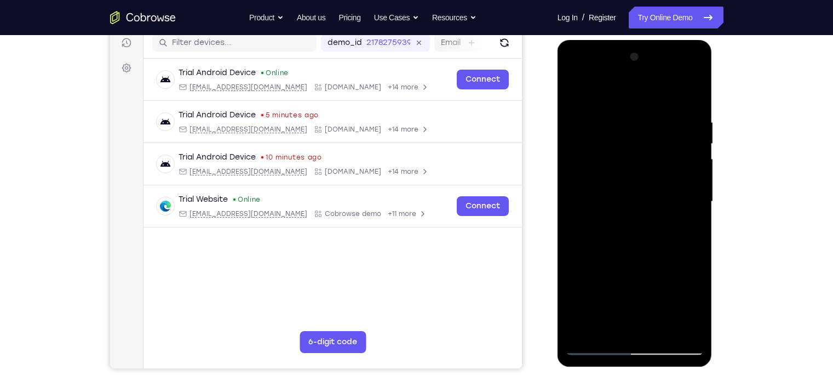
click at [628, 153] on div at bounding box center [635, 201] width 138 height 307
drag, startPoint x: 645, startPoint y: 208, endPoint x: 632, endPoint y: 319, distance: 111.9
click at [632, 293] on div at bounding box center [635, 201] width 138 height 307
drag, startPoint x: 649, startPoint y: 167, endPoint x: 653, endPoint y: 294, distance: 126.5
click at [653, 293] on div at bounding box center [635, 201] width 138 height 307
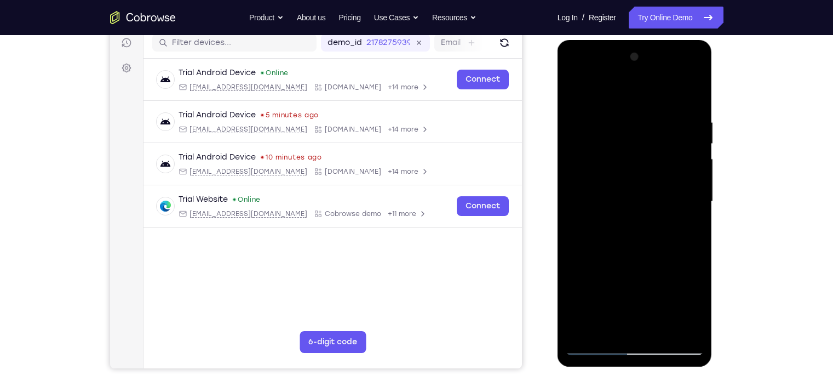
click at [576, 89] on div at bounding box center [635, 201] width 138 height 307
click at [575, 90] on div at bounding box center [635, 201] width 138 height 307
click at [660, 205] on div at bounding box center [635, 201] width 138 height 307
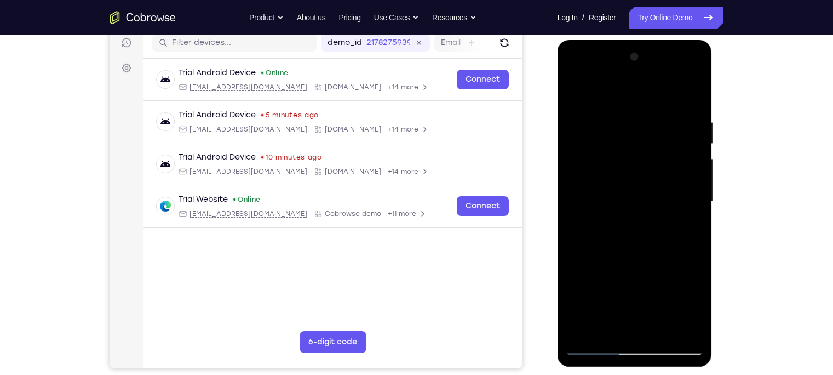
drag, startPoint x: 645, startPoint y: 248, endPoint x: 614, endPoint y: 126, distance: 125.4
click at [614, 126] on div at bounding box center [635, 201] width 138 height 307
drag, startPoint x: 659, startPoint y: 262, endPoint x: 598, endPoint y: 91, distance: 181.3
click at [598, 91] on div at bounding box center [635, 201] width 138 height 307
drag, startPoint x: 651, startPoint y: 244, endPoint x: 603, endPoint y: 88, distance: 162.7
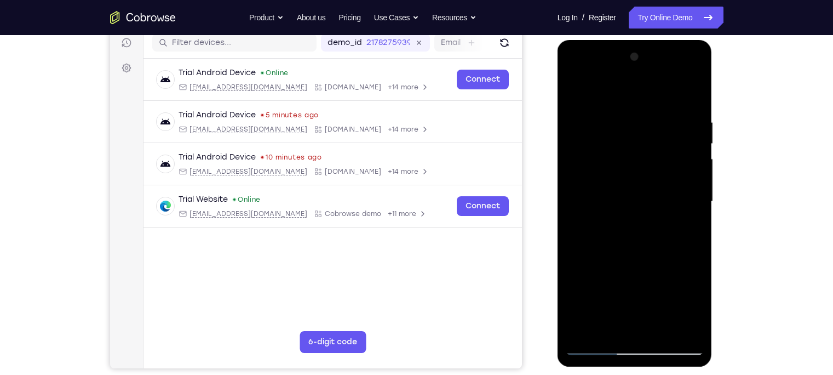
click at [603, 88] on div at bounding box center [635, 201] width 138 height 307
drag, startPoint x: 648, startPoint y: 262, endPoint x: 607, endPoint y: 119, distance: 148.0
click at [607, 119] on div at bounding box center [635, 201] width 138 height 307
drag, startPoint x: 651, startPoint y: 279, endPoint x: 617, endPoint y: 106, distance: 176.8
click at [617, 106] on div at bounding box center [635, 201] width 138 height 307
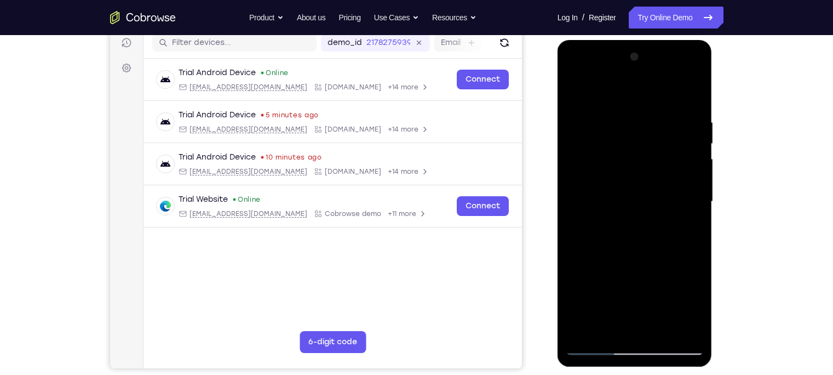
drag, startPoint x: 646, startPoint y: 283, endPoint x: 619, endPoint y: 157, distance: 128.2
click at [619, 157] on div at bounding box center [635, 201] width 138 height 307
drag, startPoint x: 648, startPoint y: 268, endPoint x: 635, endPoint y: 144, distance: 124.9
click at [635, 144] on div at bounding box center [635, 201] width 138 height 307
drag, startPoint x: 646, startPoint y: 237, endPoint x: 634, endPoint y: 123, distance: 114.6
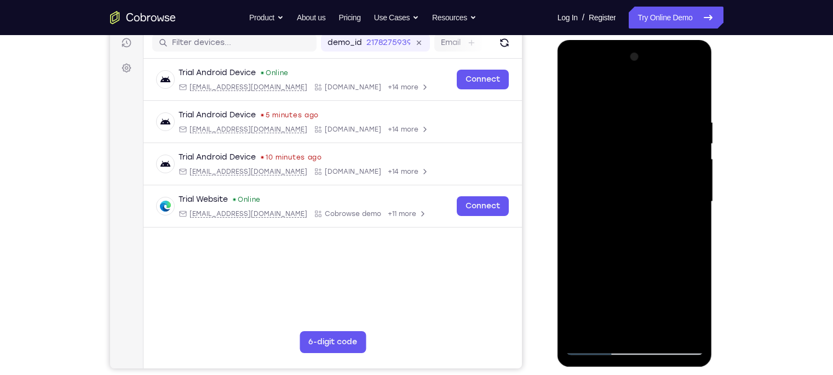
click at [634, 123] on div at bounding box center [635, 201] width 138 height 307
drag, startPoint x: 659, startPoint y: 271, endPoint x: 640, endPoint y: 103, distance: 169.2
click at [640, 103] on div at bounding box center [635, 201] width 138 height 307
click at [660, 224] on div at bounding box center [635, 201] width 138 height 307
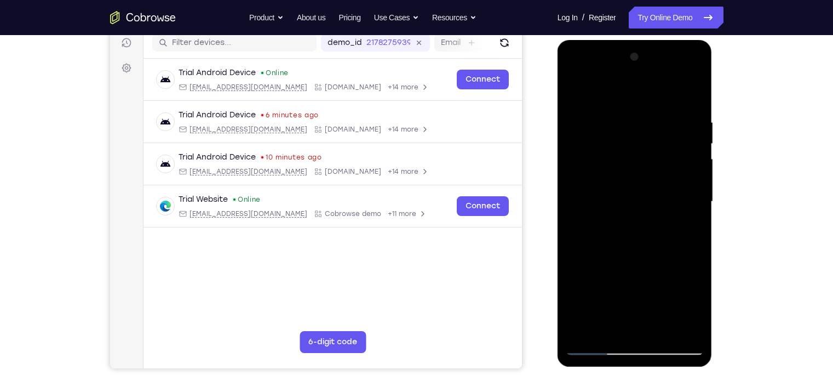
click at [660, 224] on div at bounding box center [635, 201] width 138 height 307
drag, startPoint x: 621, startPoint y: 256, endPoint x: 616, endPoint y: 85, distance: 170.9
click at [616, 85] on div at bounding box center [635, 201] width 138 height 307
drag, startPoint x: 630, startPoint y: 279, endPoint x: 628, endPoint y: 140, distance: 138.6
click at [628, 140] on div at bounding box center [635, 201] width 138 height 307
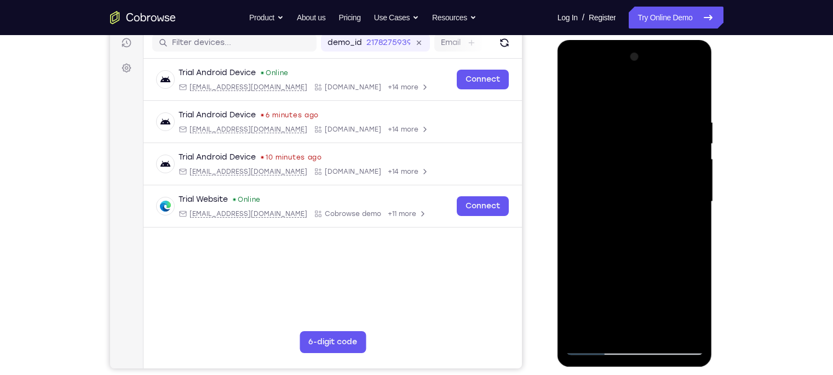
drag, startPoint x: 652, startPoint y: 297, endPoint x: 653, endPoint y: 81, distance: 215.8
click at [653, 81] on div at bounding box center [635, 201] width 138 height 307
drag, startPoint x: 645, startPoint y: 277, endPoint x: 663, endPoint y: 106, distance: 171.7
click at [660, 106] on div at bounding box center [635, 201] width 138 height 307
drag, startPoint x: 657, startPoint y: 283, endPoint x: 643, endPoint y: 85, distance: 197.6
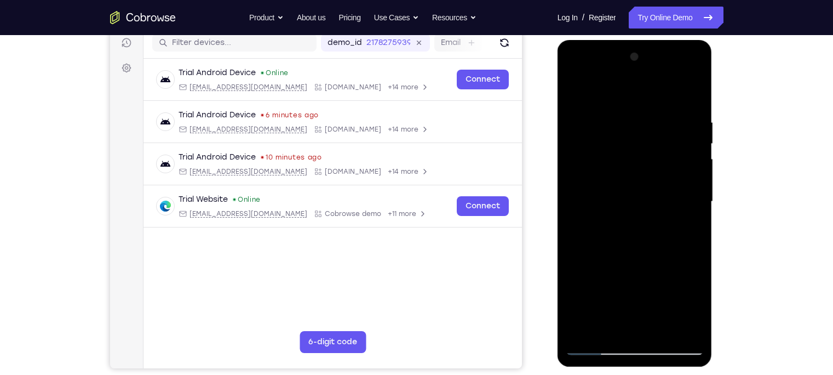
click at [643, 85] on div at bounding box center [635, 201] width 138 height 307
drag, startPoint x: 664, startPoint y: 278, endPoint x: 654, endPoint y: 61, distance: 217.6
click at [654, 61] on div at bounding box center [635, 201] width 138 height 307
drag, startPoint x: 651, startPoint y: 182, endPoint x: 654, endPoint y: 246, distance: 64.7
click at [654, 246] on div at bounding box center [635, 201] width 138 height 307
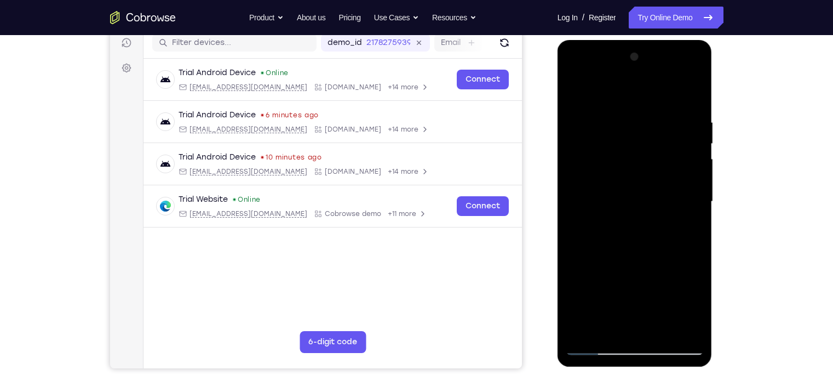
click at [596, 114] on div at bounding box center [635, 201] width 138 height 307
drag, startPoint x: 614, startPoint y: 288, endPoint x: 618, endPoint y: 142, distance: 146.3
click at [618, 142] on div at bounding box center [635, 201] width 138 height 307
click at [585, 293] on div at bounding box center [635, 201] width 138 height 307
drag, startPoint x: 686, startPoint y: 120, endPoint x: 558, endPoint y: 148, distance: 131.1
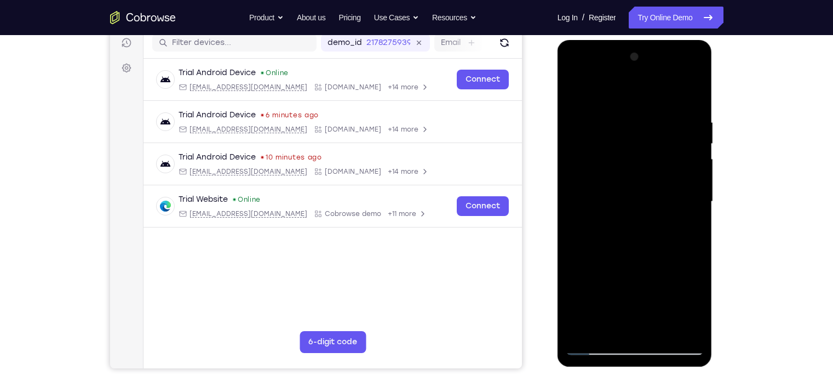
click at [558, 148] on div at bounding box center [634, 203] width 155 height 326
drag, startPoint x: 689, startPoint y: 115, endPoint x: 427, endPoint y: 133, distance: 263.4
click at [557, 133] on html "Online web based iOS Simulators and Android Emulators. Run iPhone, iPad, Mobile…" at bounding box center [635, 204] width 156 height 329
click at [660, 115] on div at bounding box center [635, 201] width 138 height 307
click at [660, 192] on div at bounding box center [635, 201] width 138 height 307
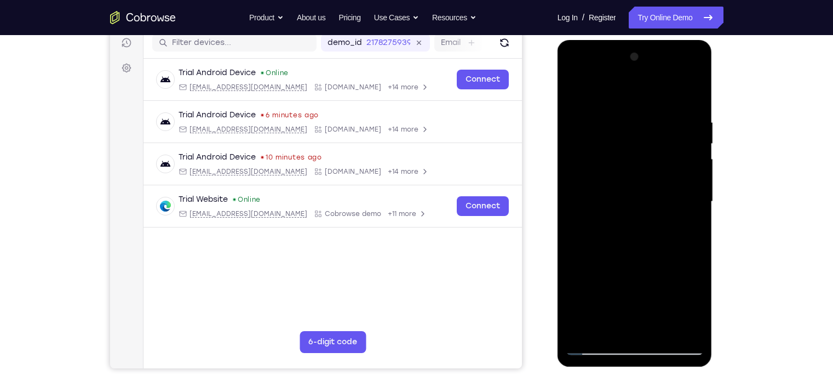
click at [660, 192] on div at bounding box center [635, 201] width 138 height 307
click at [660, 97] on div at bounding box center [635, 201] width 138 height 307
drag, startPoint x: 684, startPoint y: 115, endPoint x: 562, endPoint y: 114, distance: 122.1
click at [562, 114] on div at bounding box center [634, 203] width 155 height 326
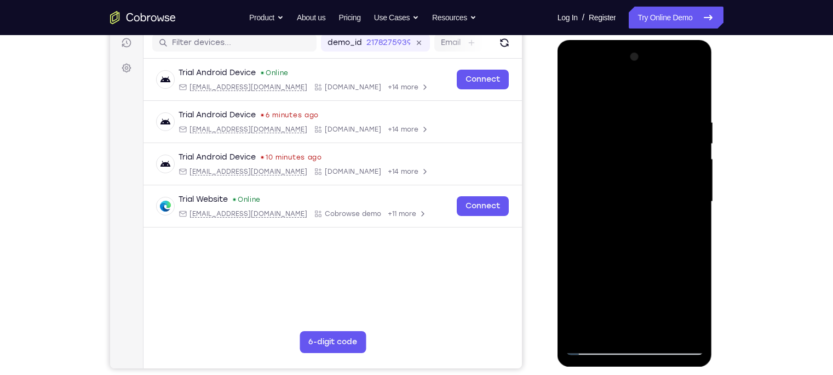
drag, startPoint x: 670, startPoint y: 117, endPoint x: 610, endPoint y: 117, distance: 59.7
click at [610, 117] on div at bounding box center [635, 201] width 138 height 307
click at [606, 117] on div at bounding box center [635, 201] width 138 height 307
click at [660, 293] on div at bounding box center [635, 201] width 138 height 307
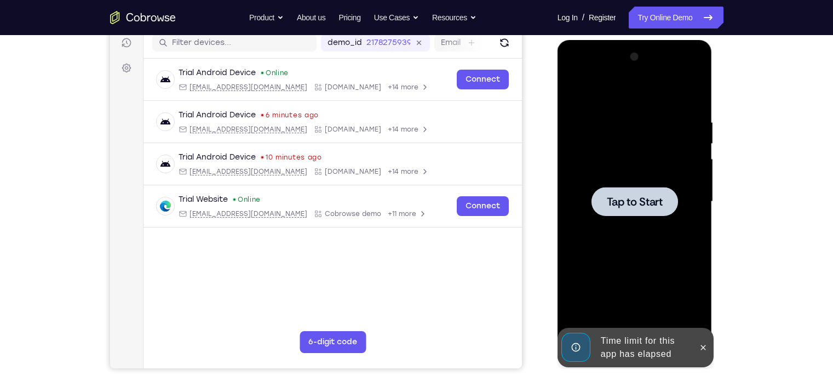
click at [646, 208] on div at bounding box center [634, 201] width 87 height 29
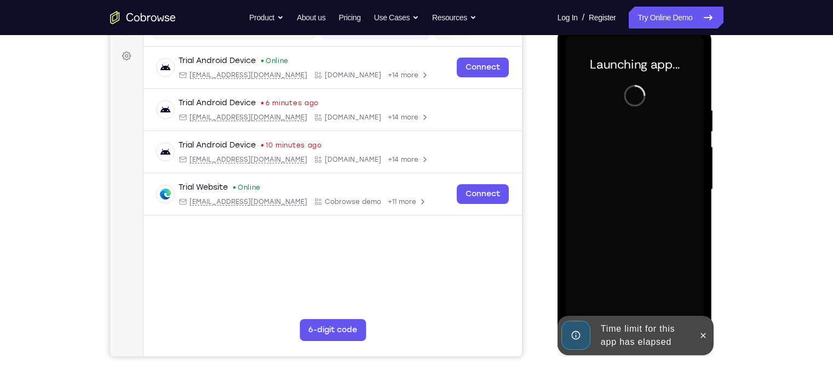
scroll to position [153, 0]
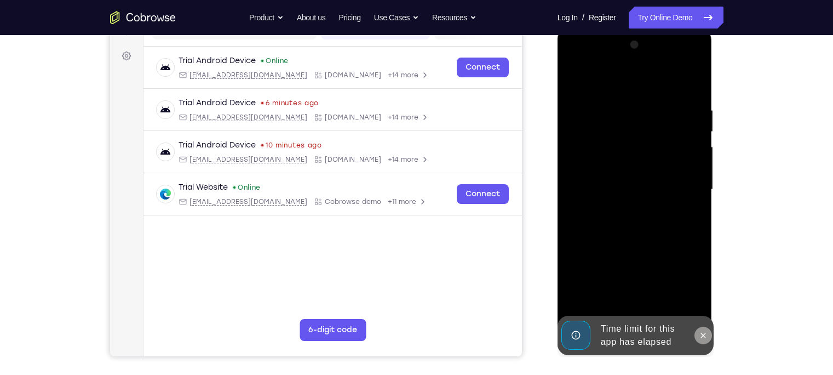
click at [660, 293] on icon at bounding box center [703, 335] width 9 height 9
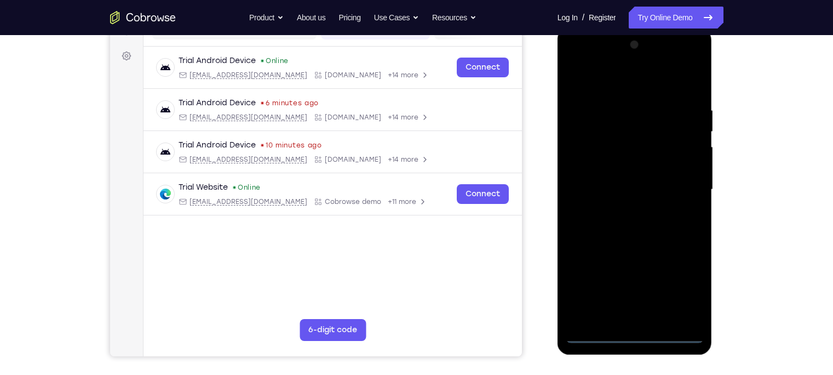
click at [634, 293] on div at bounding box center [635, 189] width 138 height 307
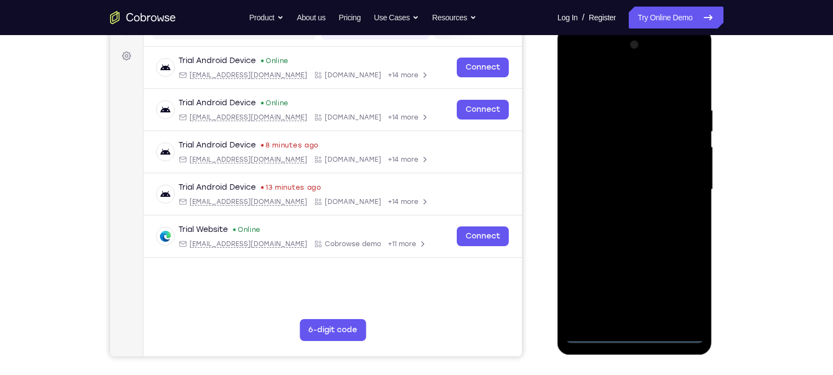
click at [660, 291] on div at bounding box center [635, 189] width 138 height 307
click at [613, 84] on div at bounding box center [635, 189] width 138 height 307
click at [624, 132] on div at bounding box center [635, 189] width 138 height 307
click at [600, 179] on div at bounding box center [635, 189] width 138 height 307
click at [604, 160] on div at bounding box center [635, 189] width 138 height 307
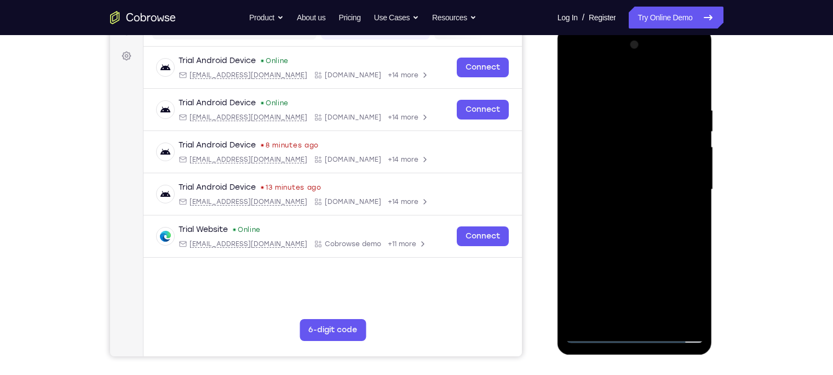
click at [607, 222] on div at bounding box center [635, 189] width 138 height 307
drag, startPoint x: 619, startPoint y: 274, endPoint x: 616, endPoint y: 192, distance: 81.7
click at [616, 192] on div at bounding box center [635, 189] width 138 height 307
drag, startPoint x: 617, startPoint y: 242, endPoint x: 611, endPoint y: 173, distance: 69.3
click at [611, 173] on div at bounding box center [635, 189] width 138 height 307
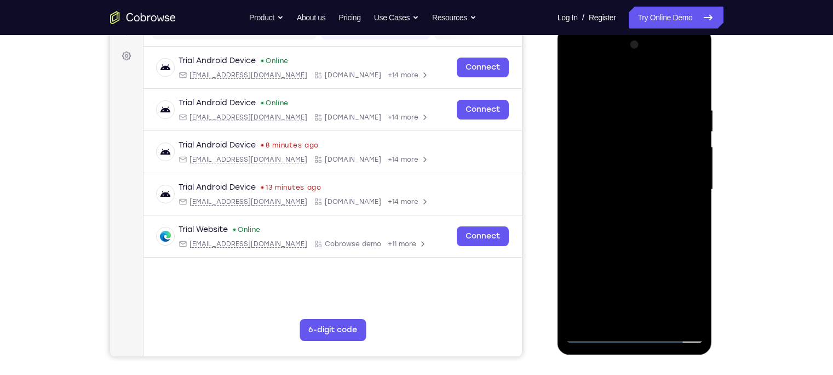
drag, startPoint x: 617, startPoint y: 271, endPoint x: 603, endPoint y: 105, distance: 165.9
click at [603, 105] on div at bounding box center [635, 189] width 138 height 307
drag, startPoint x: 614, startPoint y: 254, endPoint x: 594, endPoint y: 105, distance: 149.9
click at [594, 105] on div at bounding box center [635, 189] width 138 height 307
drag, startPoint x: 606, startPoint y: 215, endPoint x: 597, endPoint y: 97, distance: 118.1
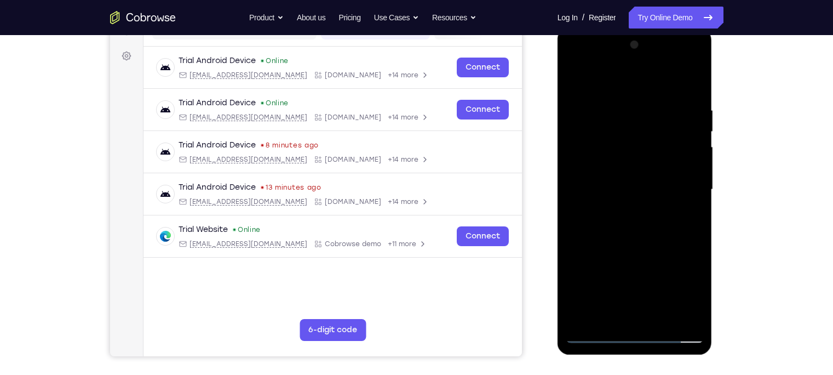
click at [597, 97] on div at bounding box center [635, 189] width 138 height 307
drag, startPoint x: 630, startPoint y: 254, endPoint x: 609, endPoint y: 99, distance: 156.4
click at [609, 99] on div at bounding box center [635, 189] width 138 height 307
drag, startPoint x: 634, startPoint y: 280, endPoint x: 613, endPoint y: 128, distance: 154.3
click at [613, 128] on div at bounding box center [635, 189] width 138 height 307
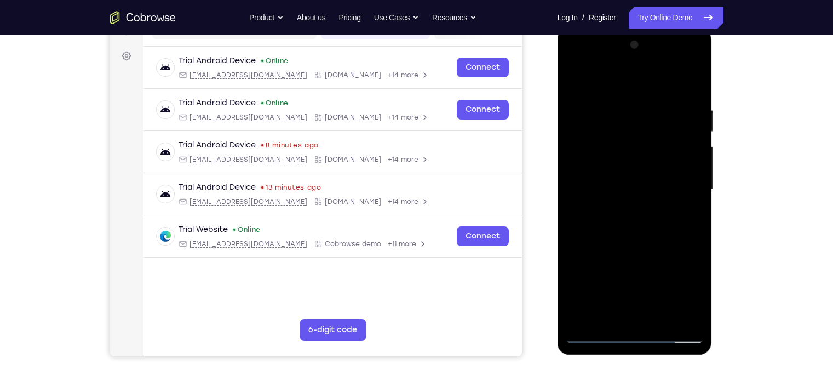
click at [622, 158] on div at bounding box center [635, 189] width 138 height 307
click at [631, 202] on div at bounding box center [635, 189] width 138 height 307
click at [660, 236] on div at bounding box center [635, 189] width 138 height 307
click at [596, 241] on div at bounding box center [635, 189] width 138 height 307
click at [595, 239] on div at bounding box center [635, 189] width 138 height 307
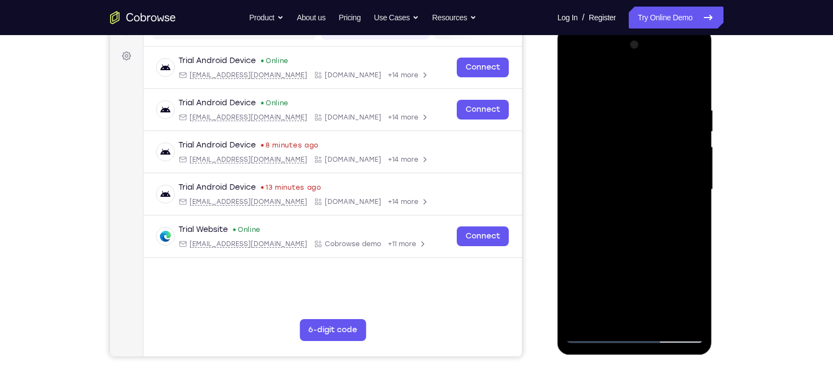
click at [613, 257] on div at bounding box center [635, 189] width 138 height 307
click at [602, 237] on div at bounding box center [635, 189] width 138 height 307
click at [603, 240] on div at bounding box center [635, 189] width 138 height 307
click at [609, 240] on div at bounding box center [635, 189] width 138 height 307
click at [635, 241] on div at bounding box center [635, 189] width 138 height 307
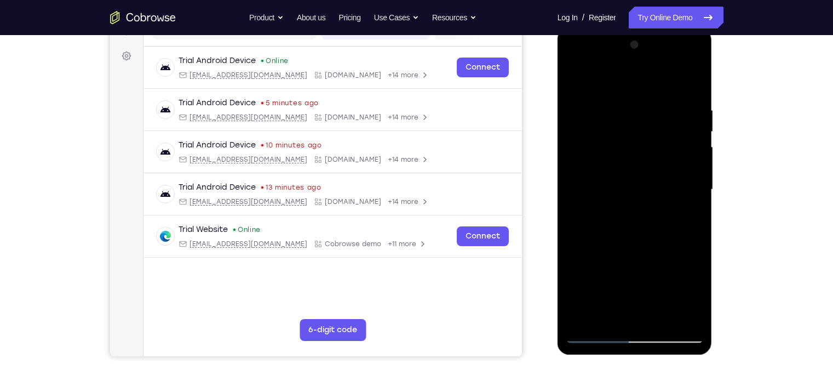
click at [624, 239] on div at bounding box center [635, 189] width 138 height 307
click at [631, 239] on div at bounding box center [635, 189] width 138 height 307
click at [636, 238] on div at bounding box center [635, 189] width 138 height 307
